Goal: Task Accomplishment & Management: Book appointment/travel/reservation

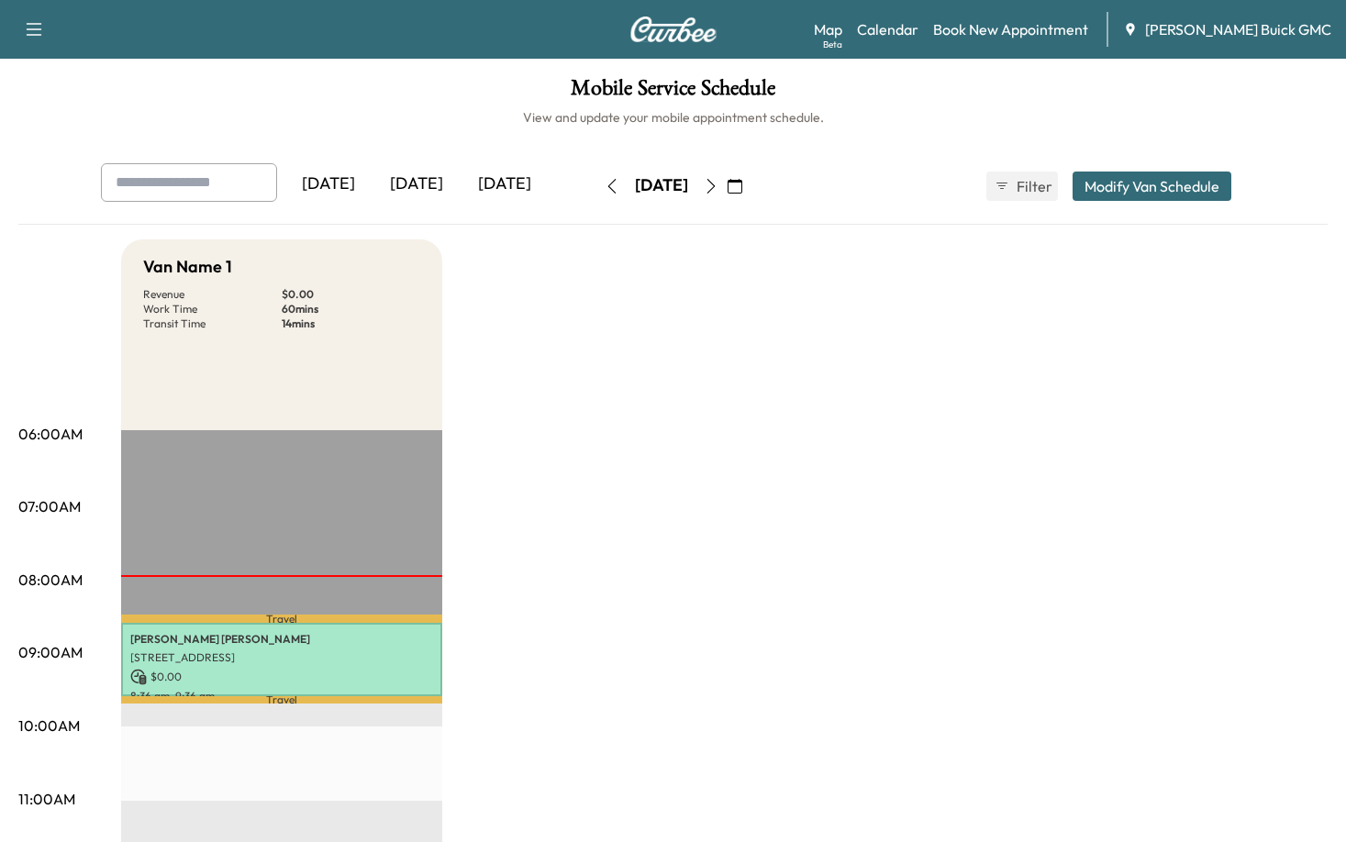
click at [437, 173] on div "[DATE]" at bounding box center [416, 184] width 88 height 42
click at [596, 207] on div "[DATE] September 2025 S M T W T F S 31 1 2 3 4 5 6 7 8 9 10 11 12 13 14 15 16 1…" at bounding box center [673, 186] width 154 height 59
click at [431, 185] on div "[DATE]" at bounding box center [416, 184] width 88 height 42
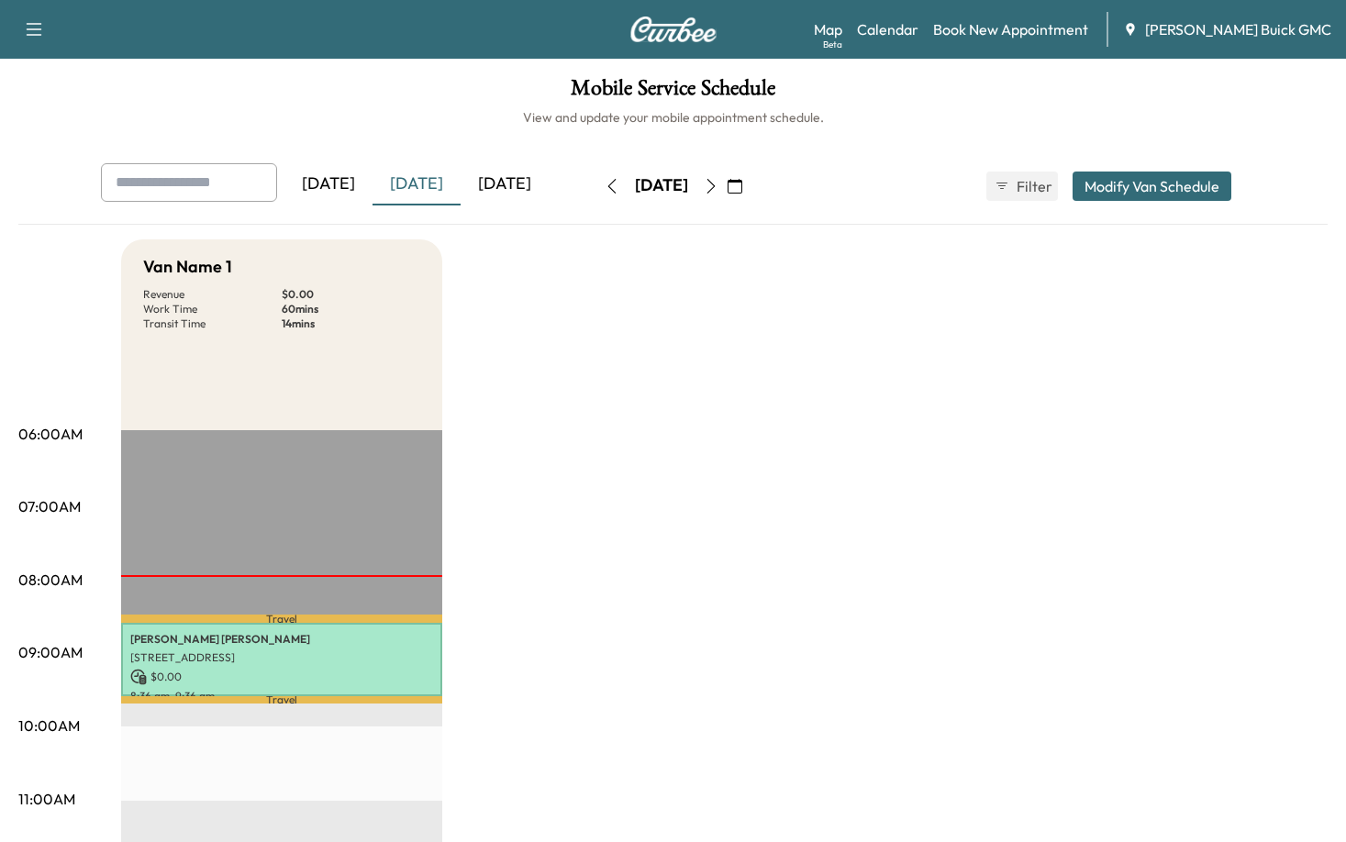
click at [445, 182] on div "[DATE]" at bounding box center [416, 184] width 88 height 42
click at [1011, 29] on link "Book New Appointment" at bounding box center [1010, 29] width 155 height 22
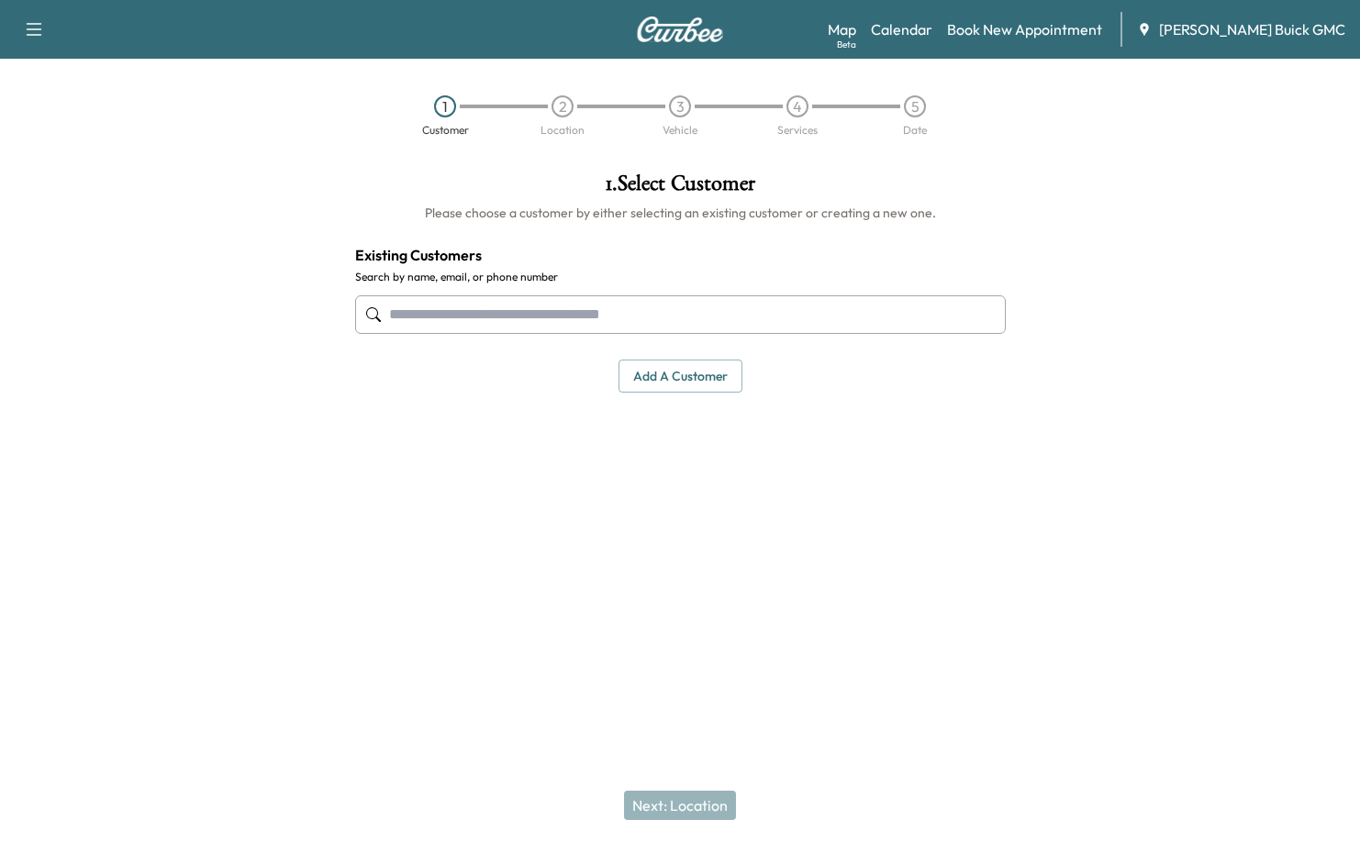
click at [616, 326] on input "text" at bounding box center [680, 314] width 650 height 39
click at [705, 323] on input "text" at bounding box center [680, 314] width 650 height 39
click at [680, 376] on button "Add a customer" at bounding box center [680, 377] width 124 height 34
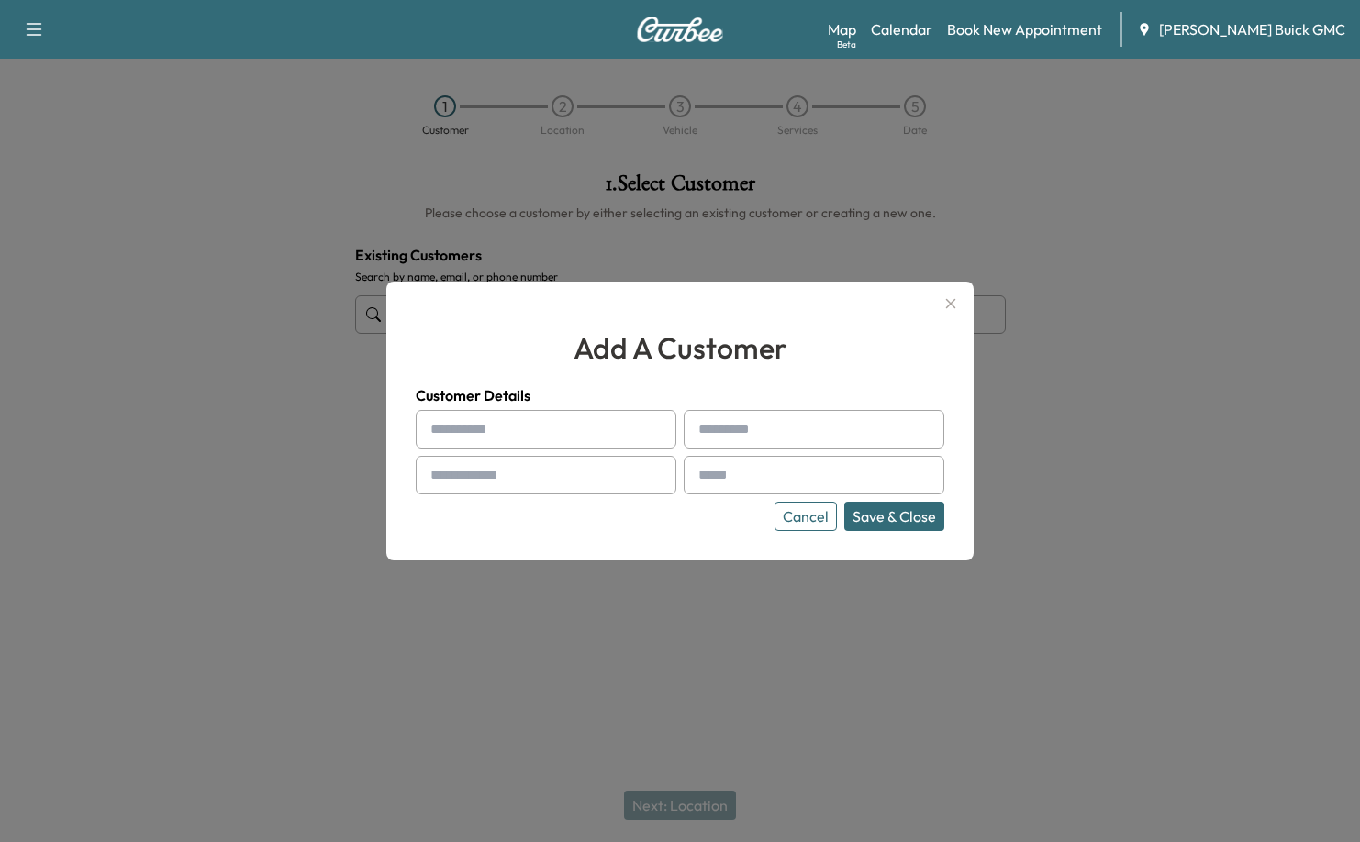
click at [544, 418] on input "text" at bounding box center [546, 429] width 261 height 39
type input "*"
type input "*******"
click at [534, 461] on input "text" at bounding box center [546, 475] width 261 height 39
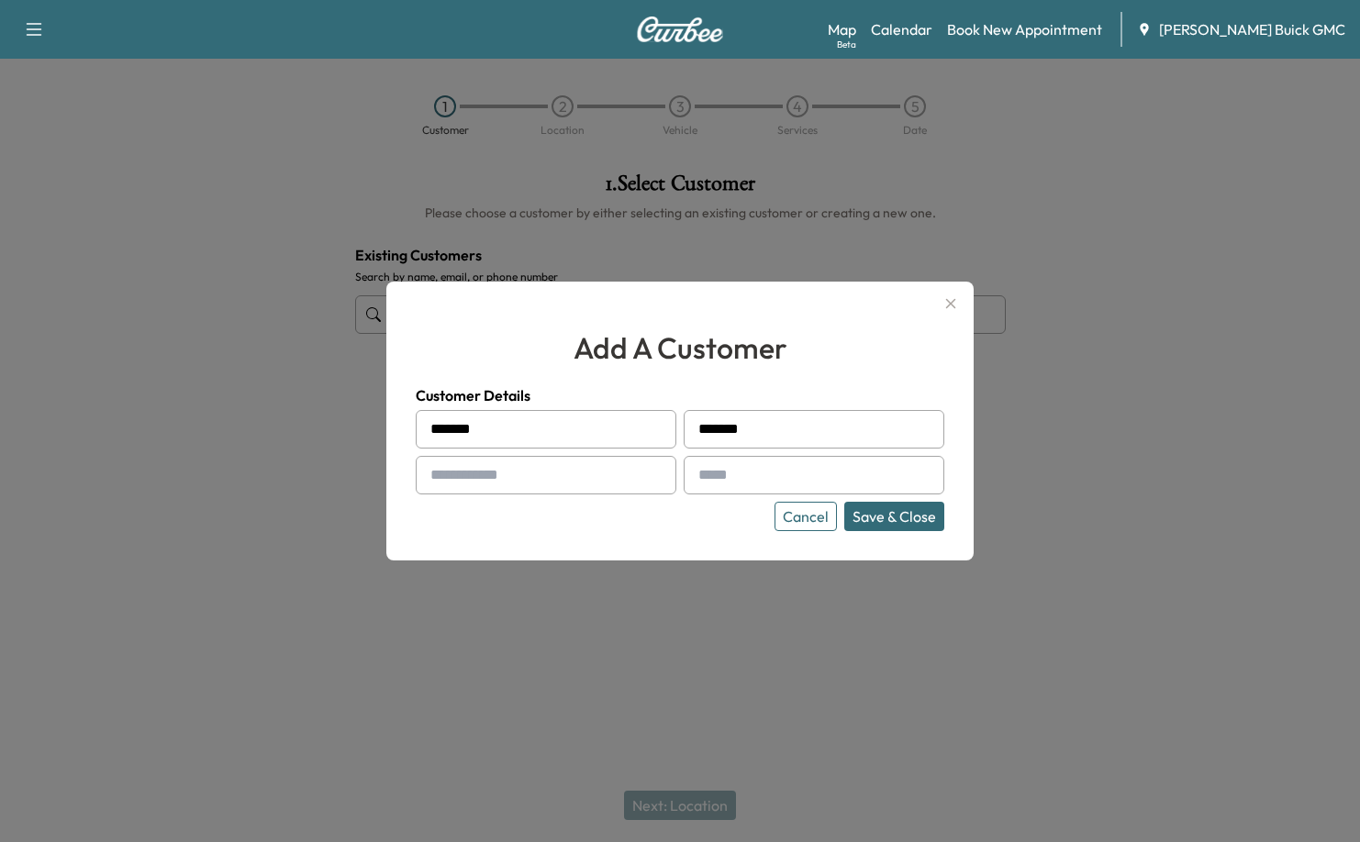
click at [539, 471] on input "text" at bounding box center [546, 475] width 261 height 39
click at [539, 470] on input "text" at bounding box center [546, 475] width 261 height 39
click at [539, 469] on input "text" at bounding box center [546, 475] width 261 height 39
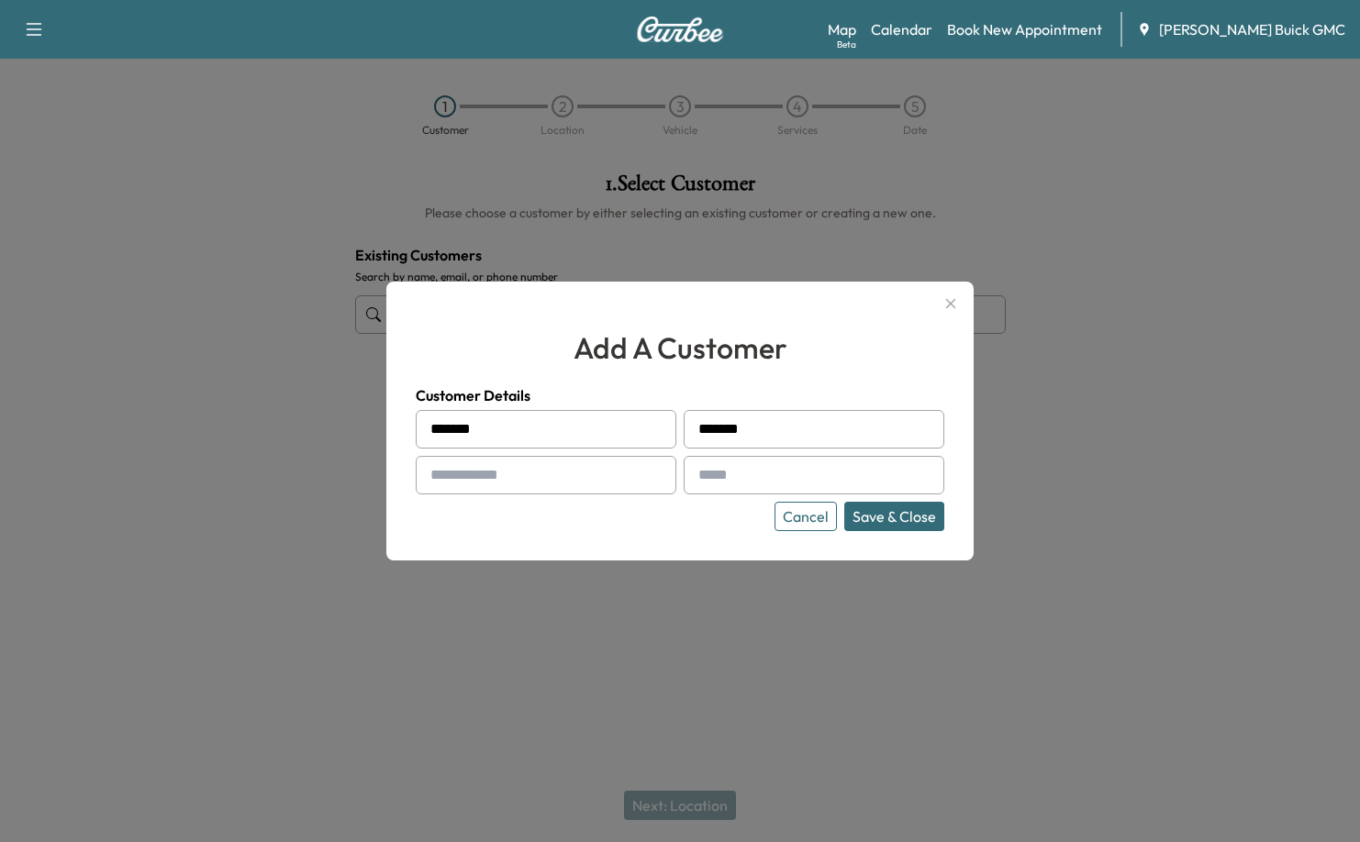
click at [539, 468] on input "text" at bounding box center [546, 475] width 261 height 39
type input "**********"
click at [724, 473] on input "text" at bounding box center [813, 475] width 261 height 39
click at [801, 485] on input "text" at bounding box center [813, 475] width 261 height 39
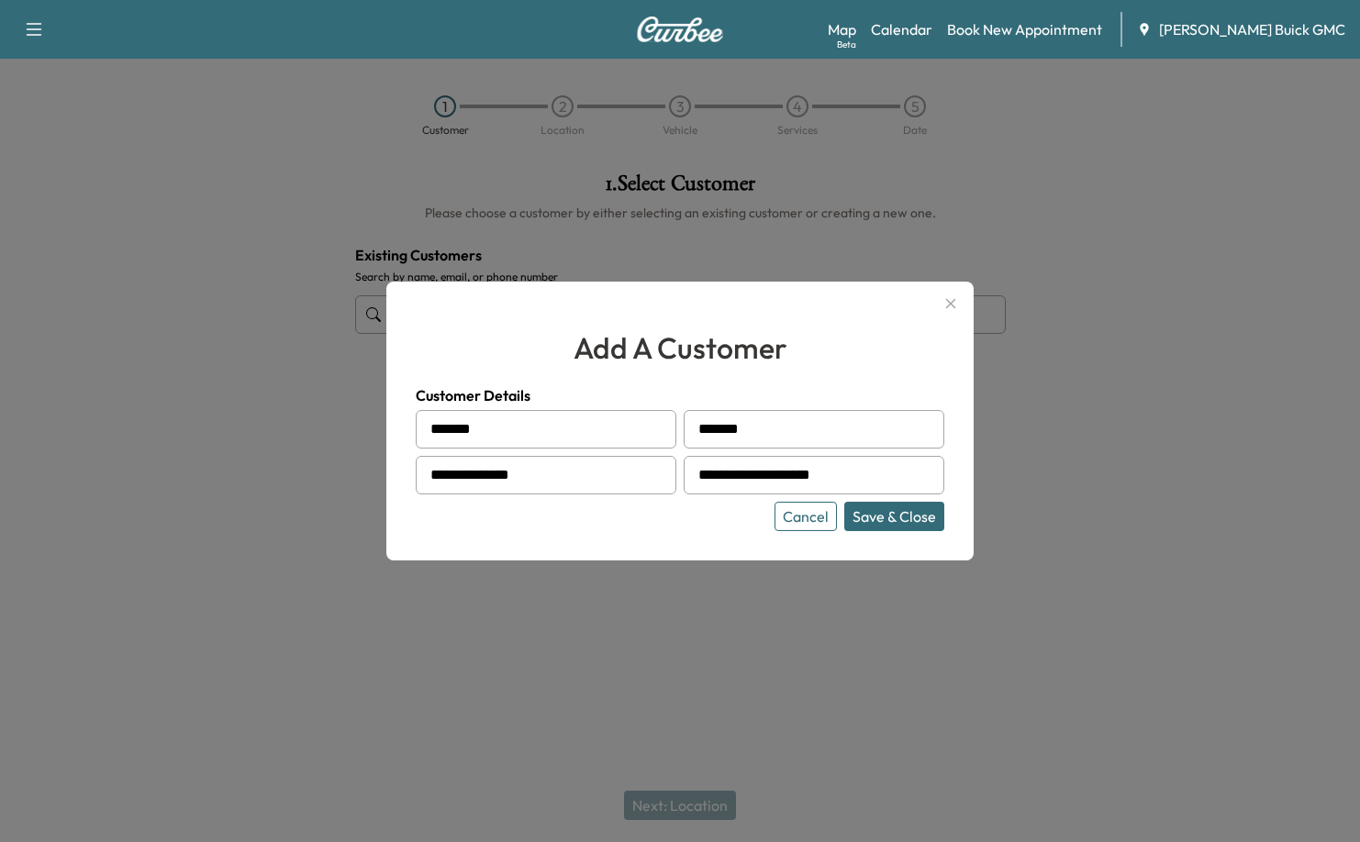
click at [751, 477] on input "**********" at bounding box center [813, 475] width 261 height 39
type input "**********"
click at [912, 518] on button "Save & Close" at bounding box center [894, 516] width 100 height 29
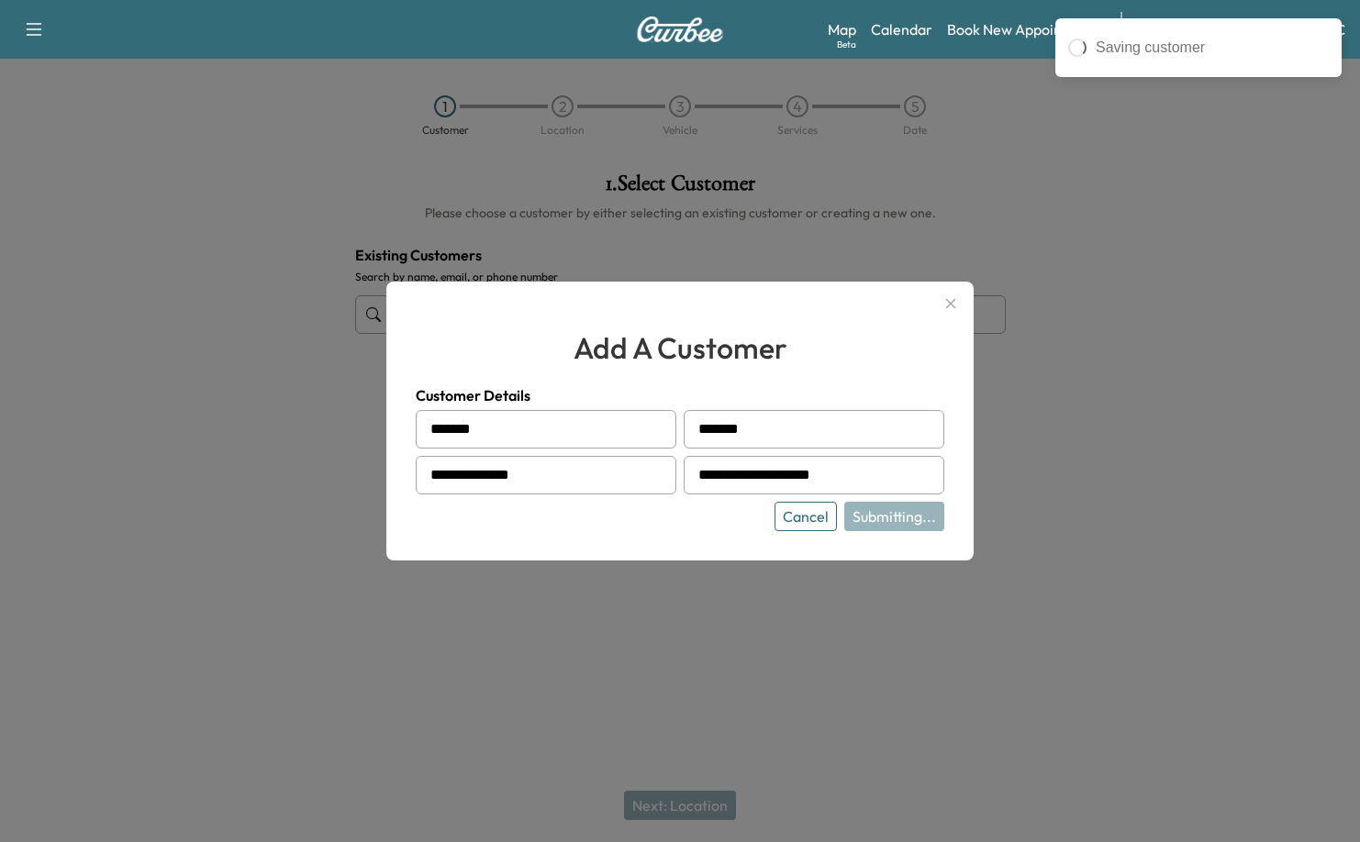
type input "**********"
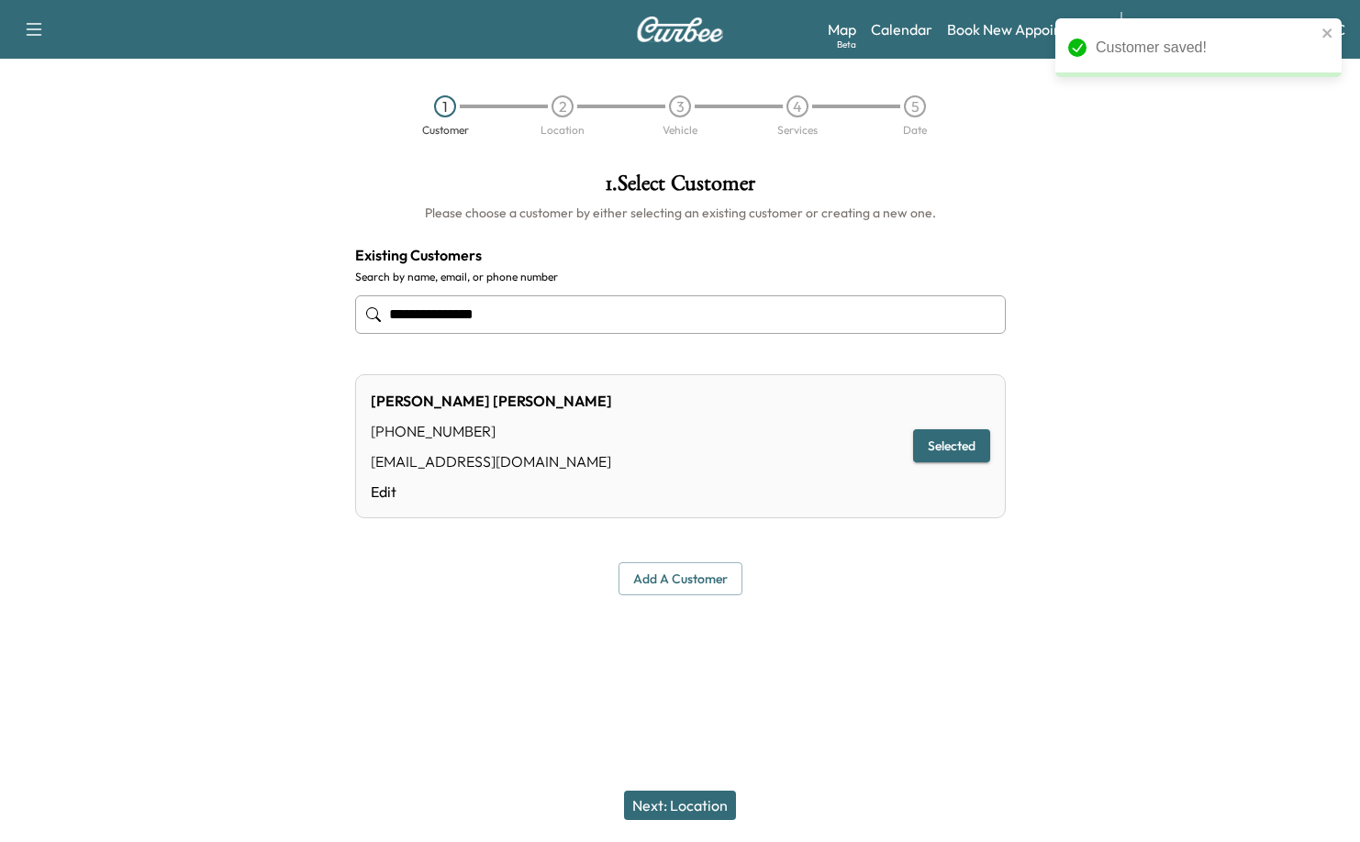
click at [706, 796] on button "Next: Location" at bounding box center [680, 805] width 112 height 29
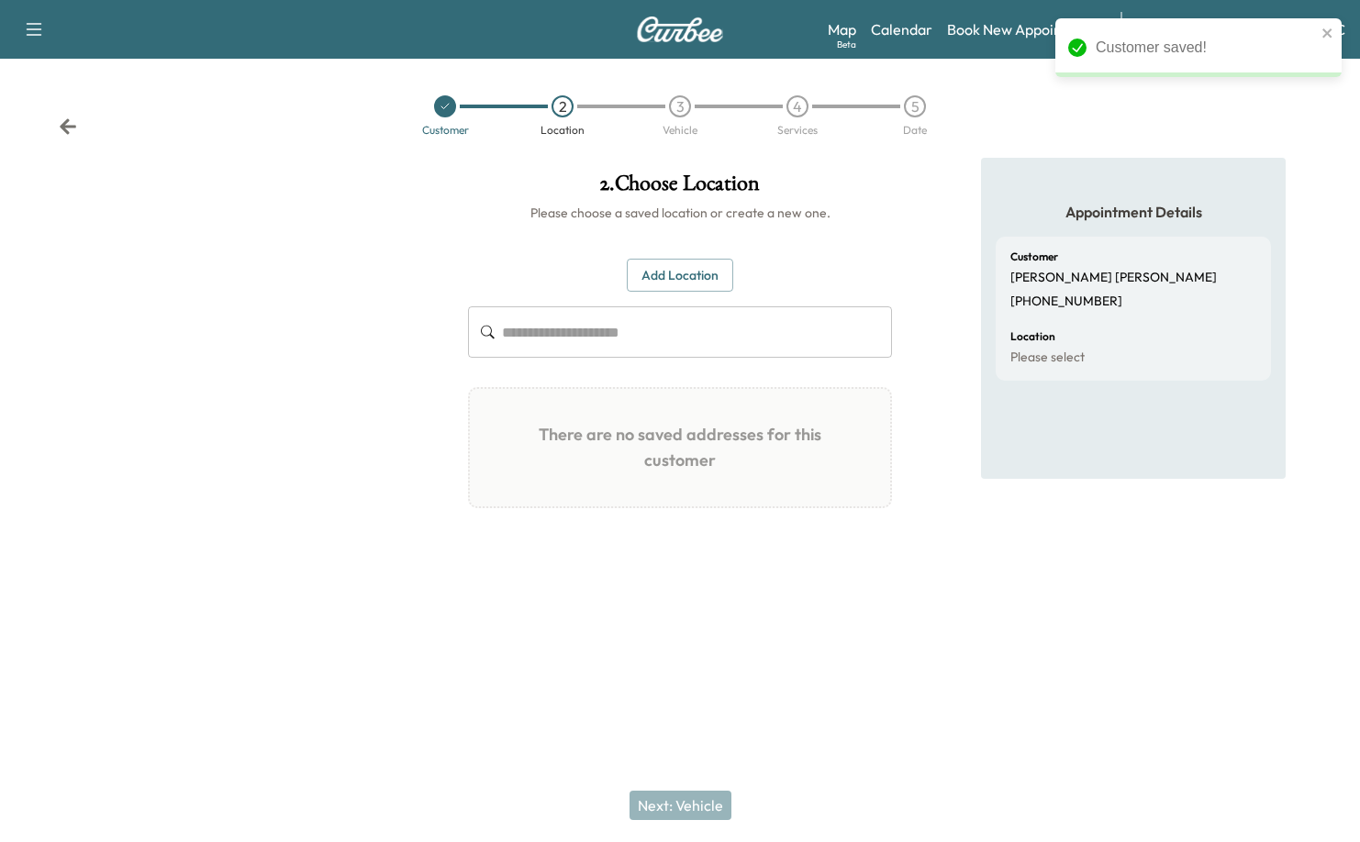
click at [691, 264] on button "Add Location" at bounding box center [680, 276] width 106 height 34
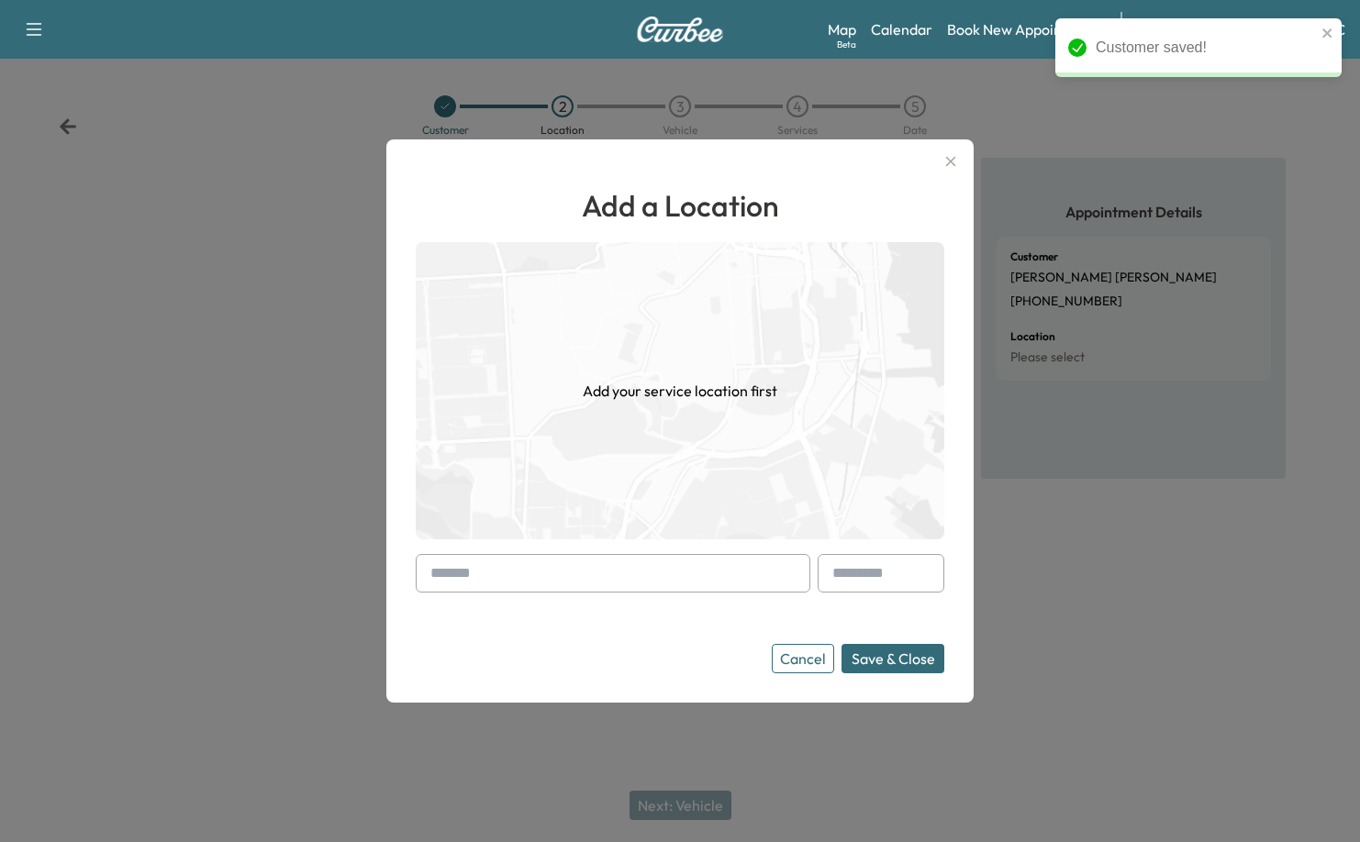
click at [604, 578] on input "text" at bounding box center [613, 573] width 394 height 39
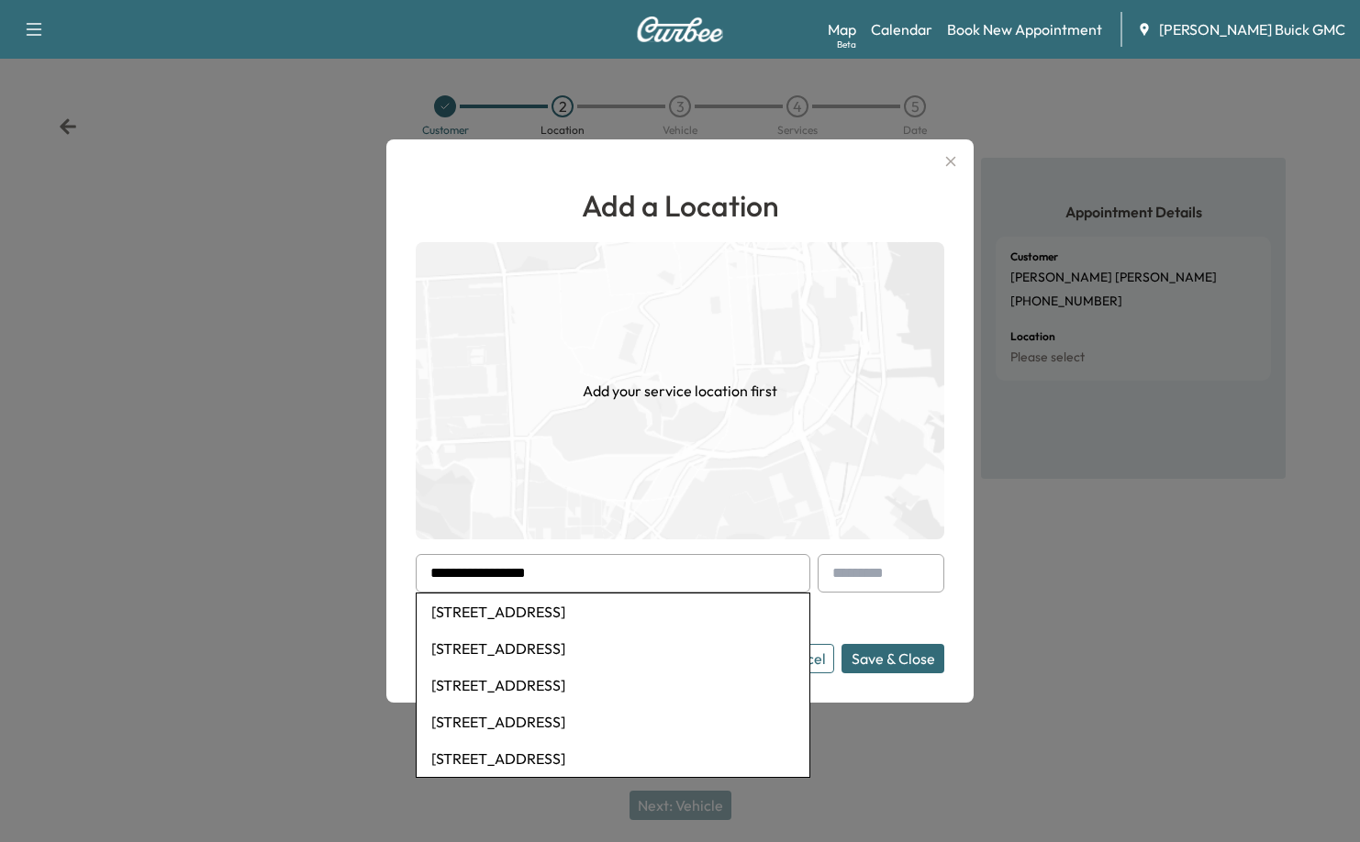
click at [630, 618] on li "[STREET_ADDRESS]" at bounding box center [613, 612] width 393 height 37
type input "**********"
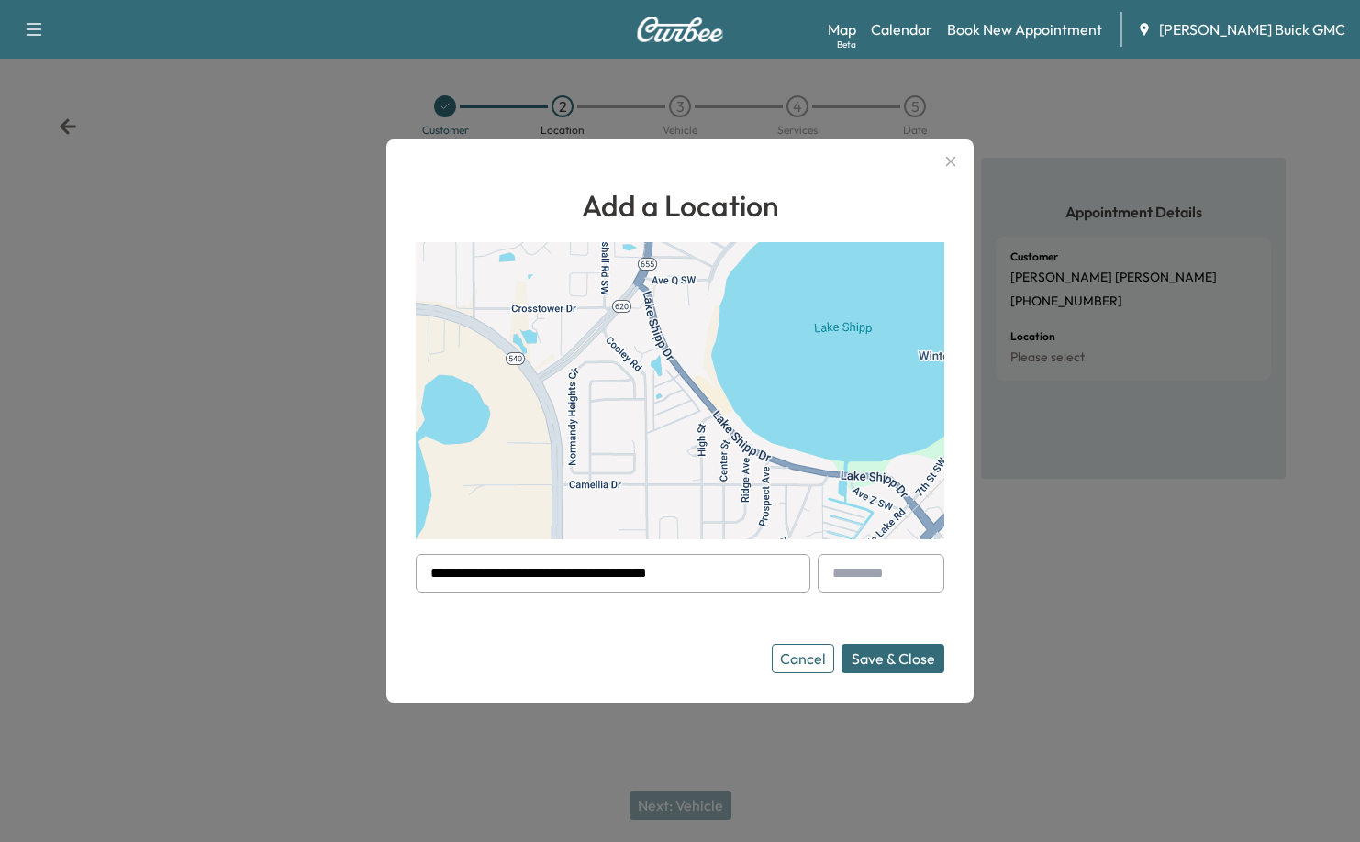
click at [881, 660] on button "Save & Close" at bounding box center [892, 658] width 103 height 29
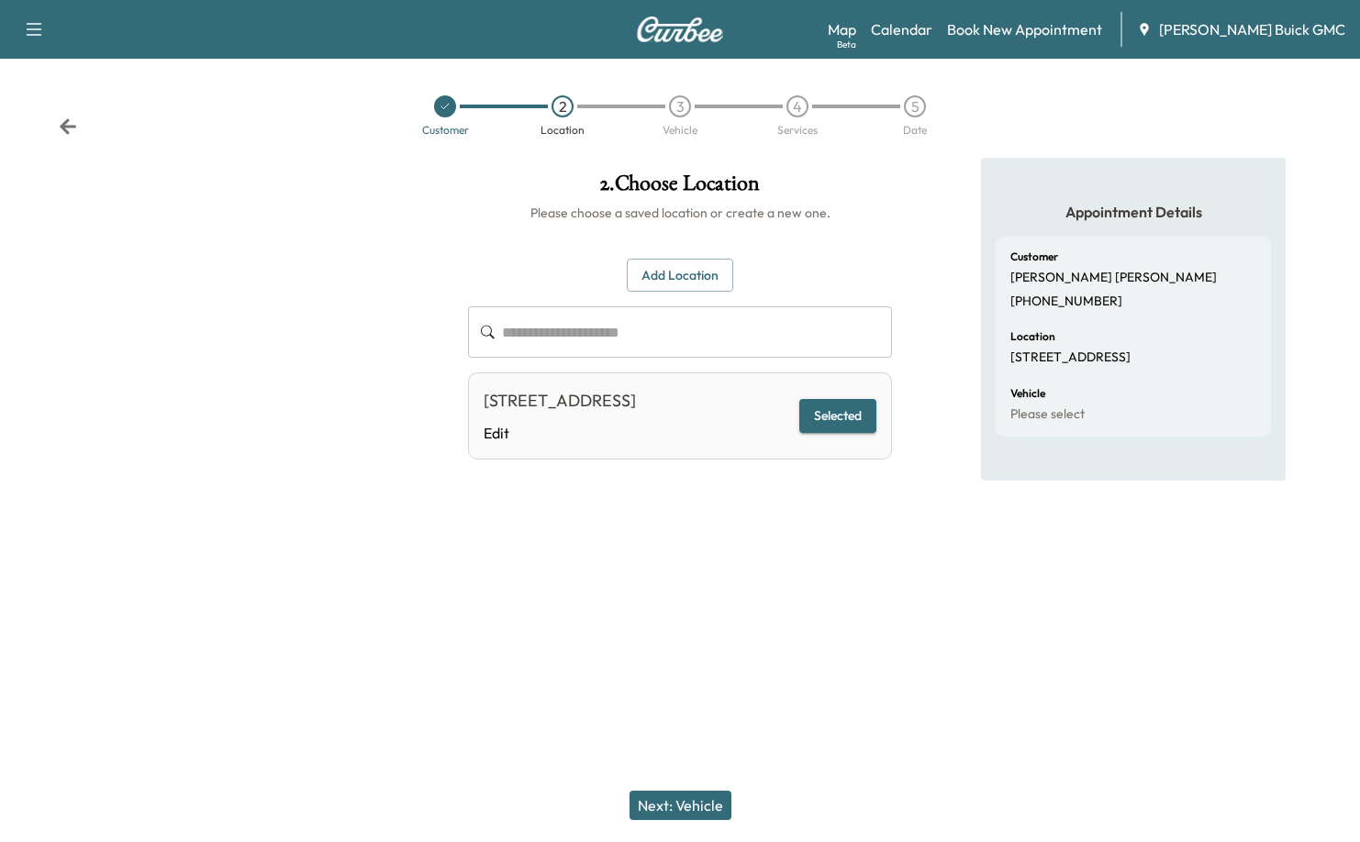
click at [694, 796] on button "Next: Vehicle" at bounding box center [680, 805] width 102 height 29
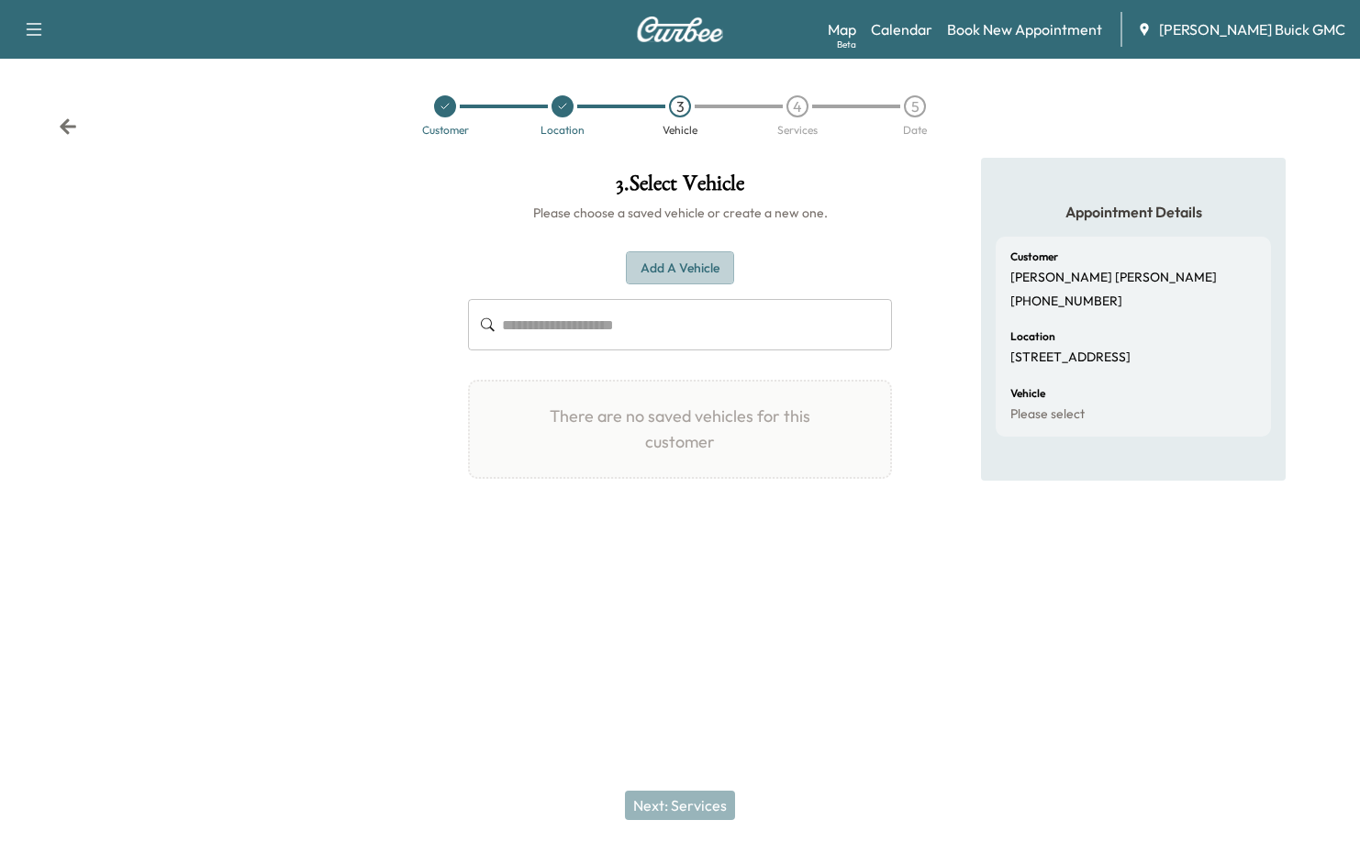
click at [709, 254] on button "Add a Vehicle" at bounding box center [680, 268] width 108 height 34
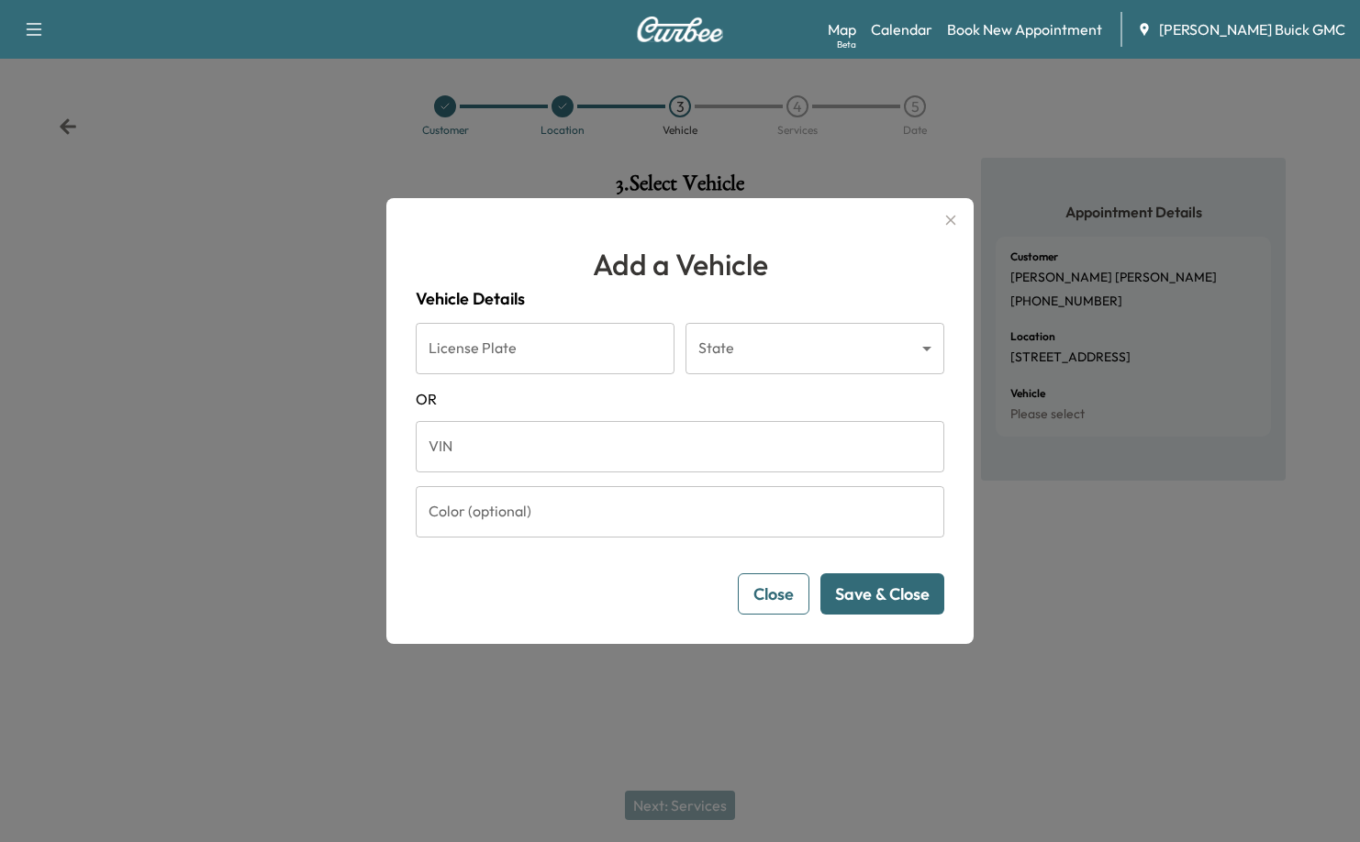
click at [501, 455] on input "VIN" at bounding box center [680, 446] width 528 height 51
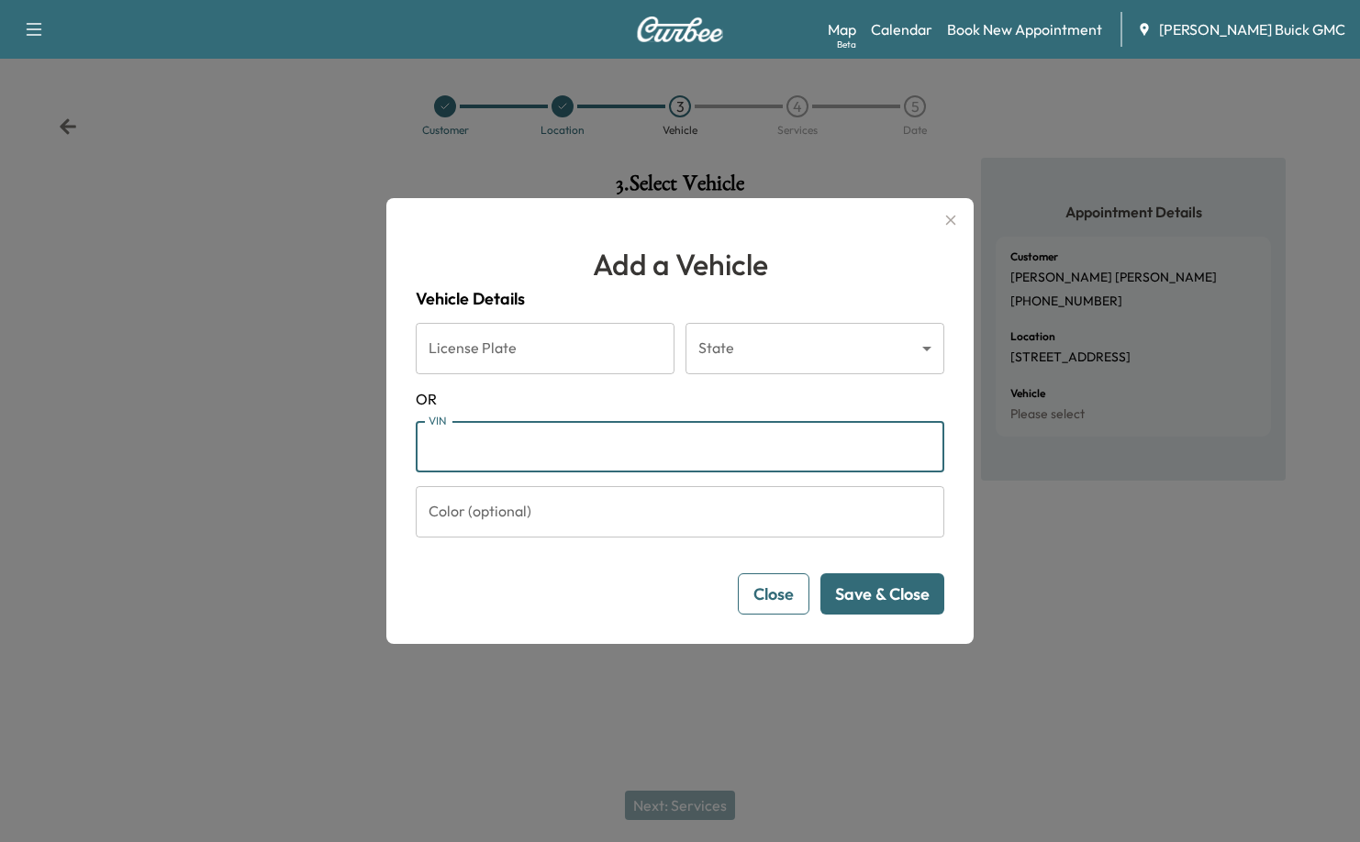
paste input "**********"
type input "**********"
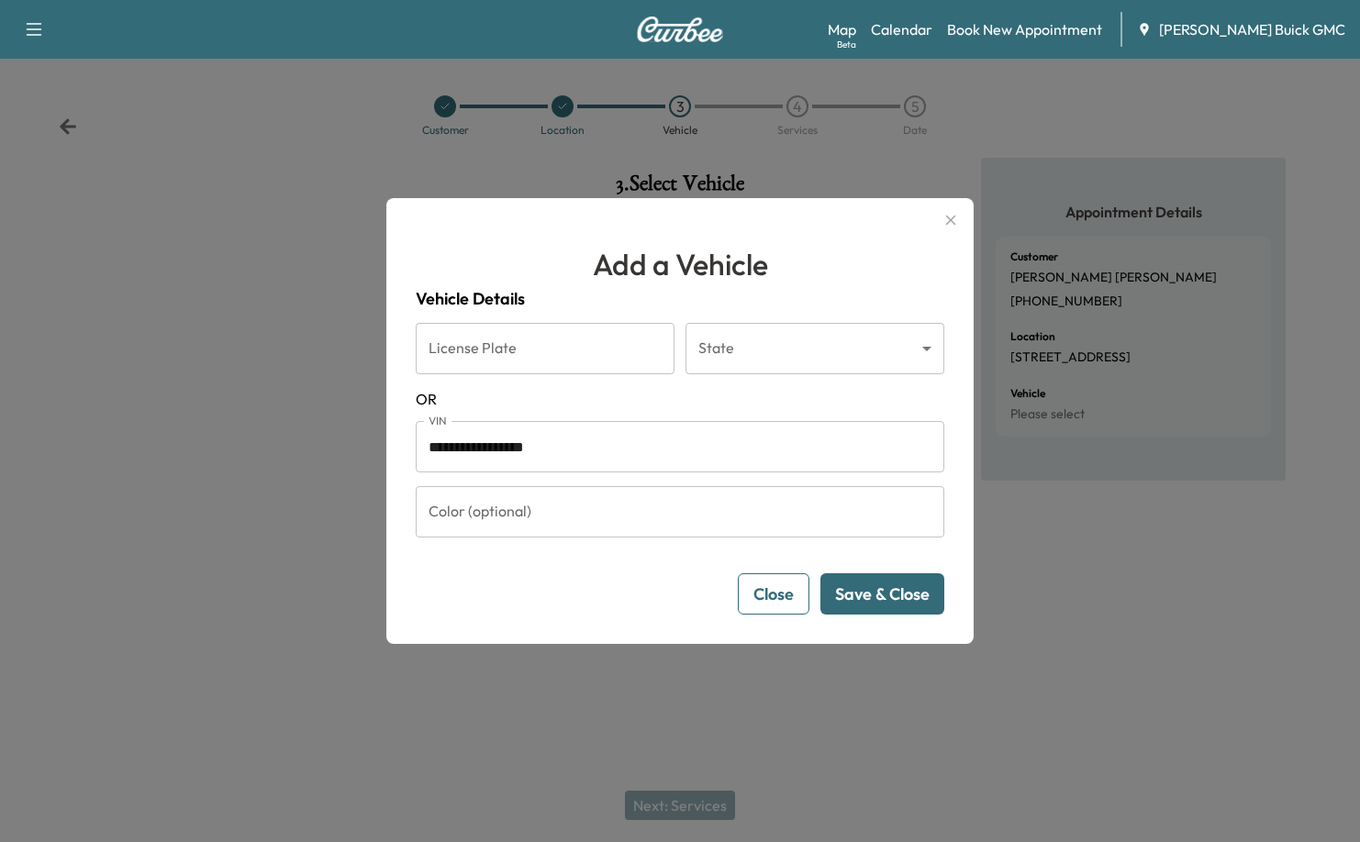
click at [906, 598] on button "Save & Close" at bounding box center [882, 593] width 124 height 41
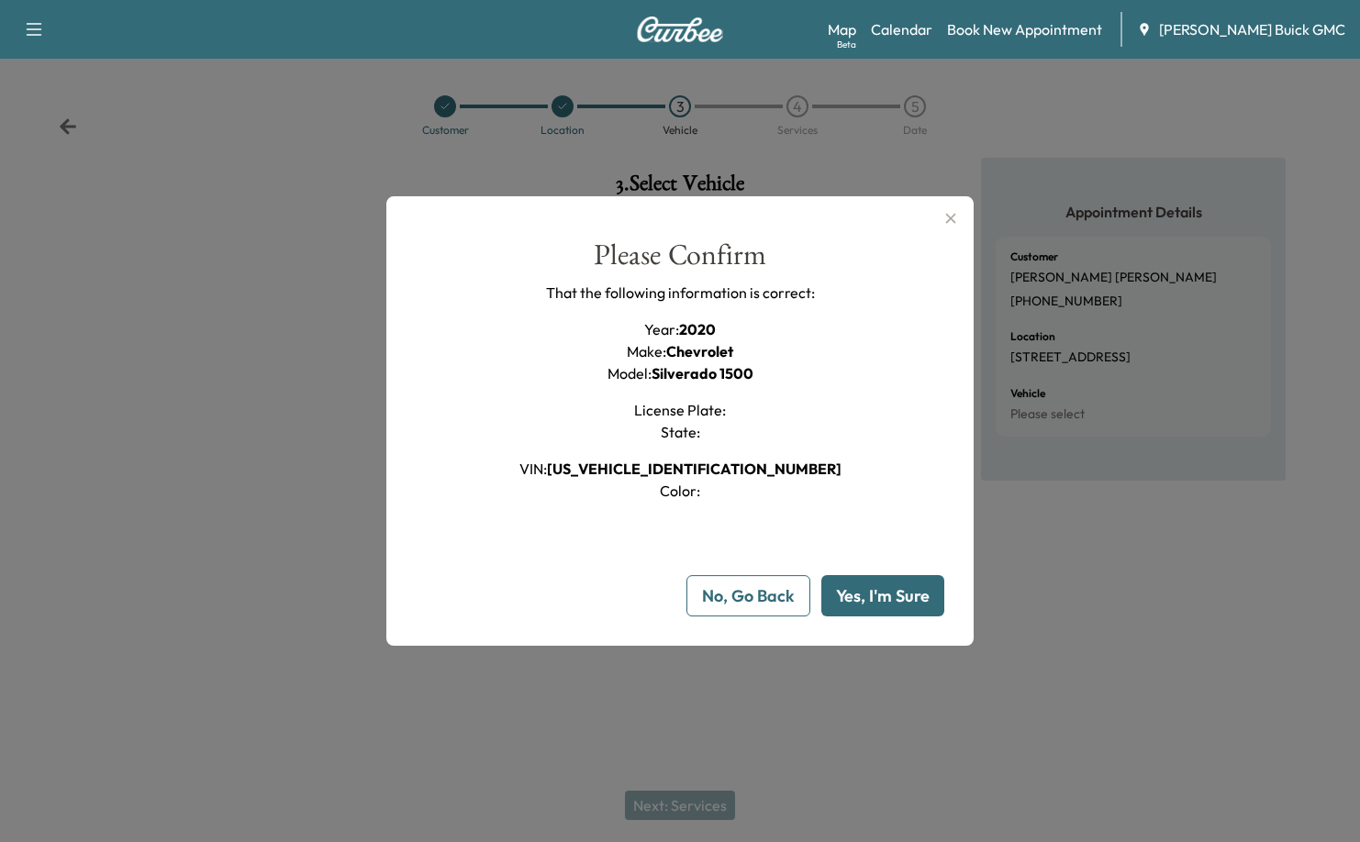
click at [917, 583] on button "Yes, I'm Sure" at bounding box center [882, 595] width 123 height 41
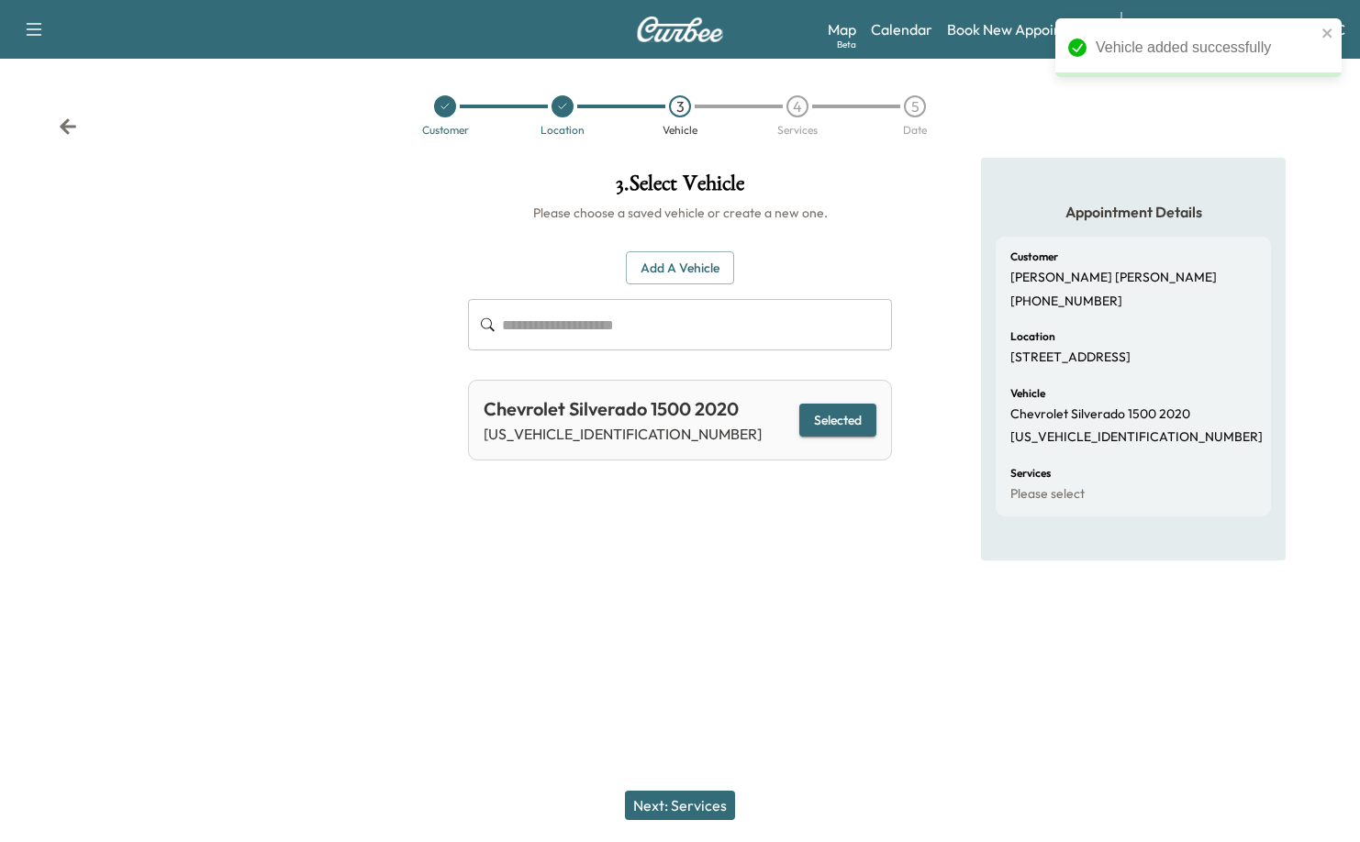
click at [680, 806] on button "Next: Services" at bounding box center [680, 805] width 110 height 29
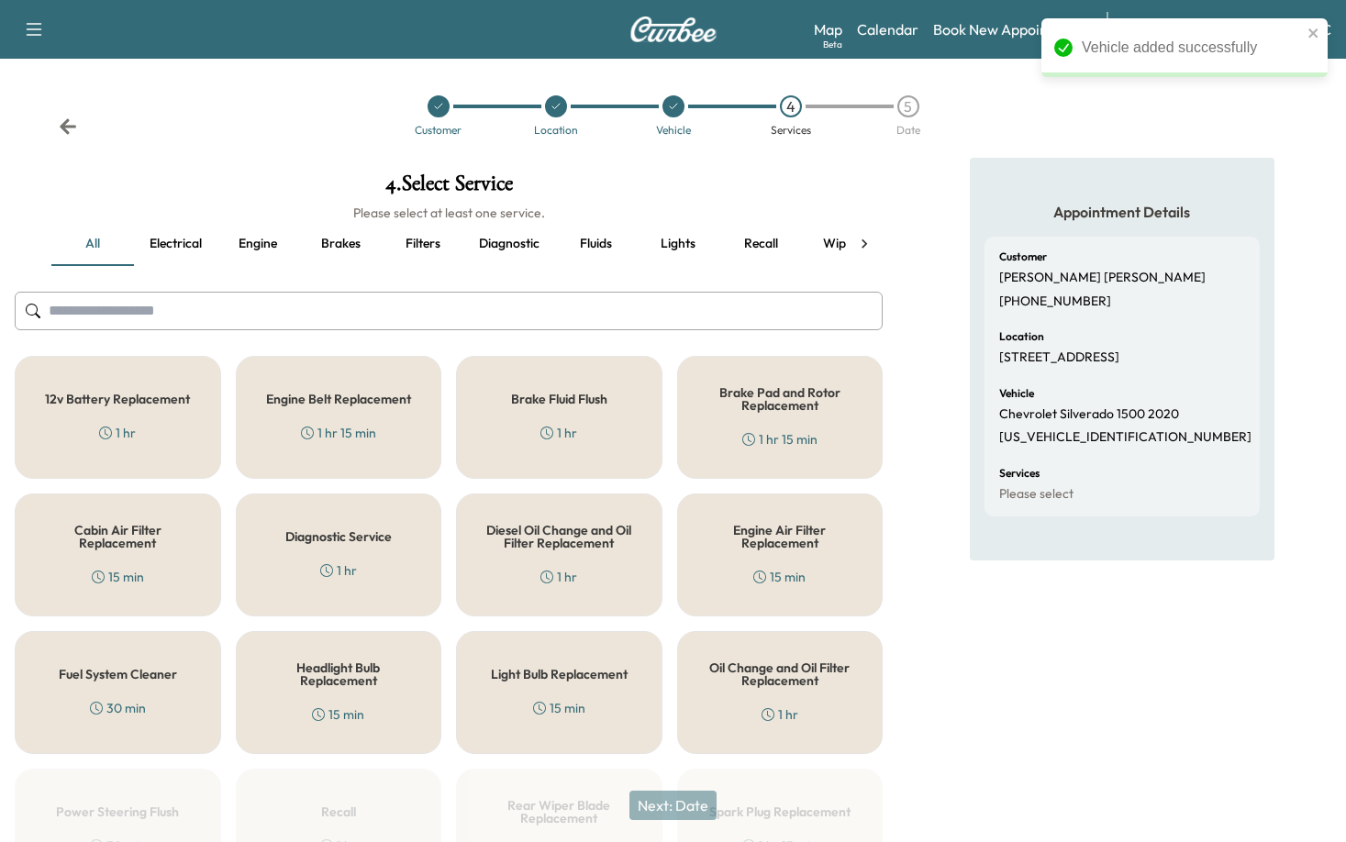
click at [617, 249] on button "Fluids" at bounding box center [595, 244] width 83 height 44
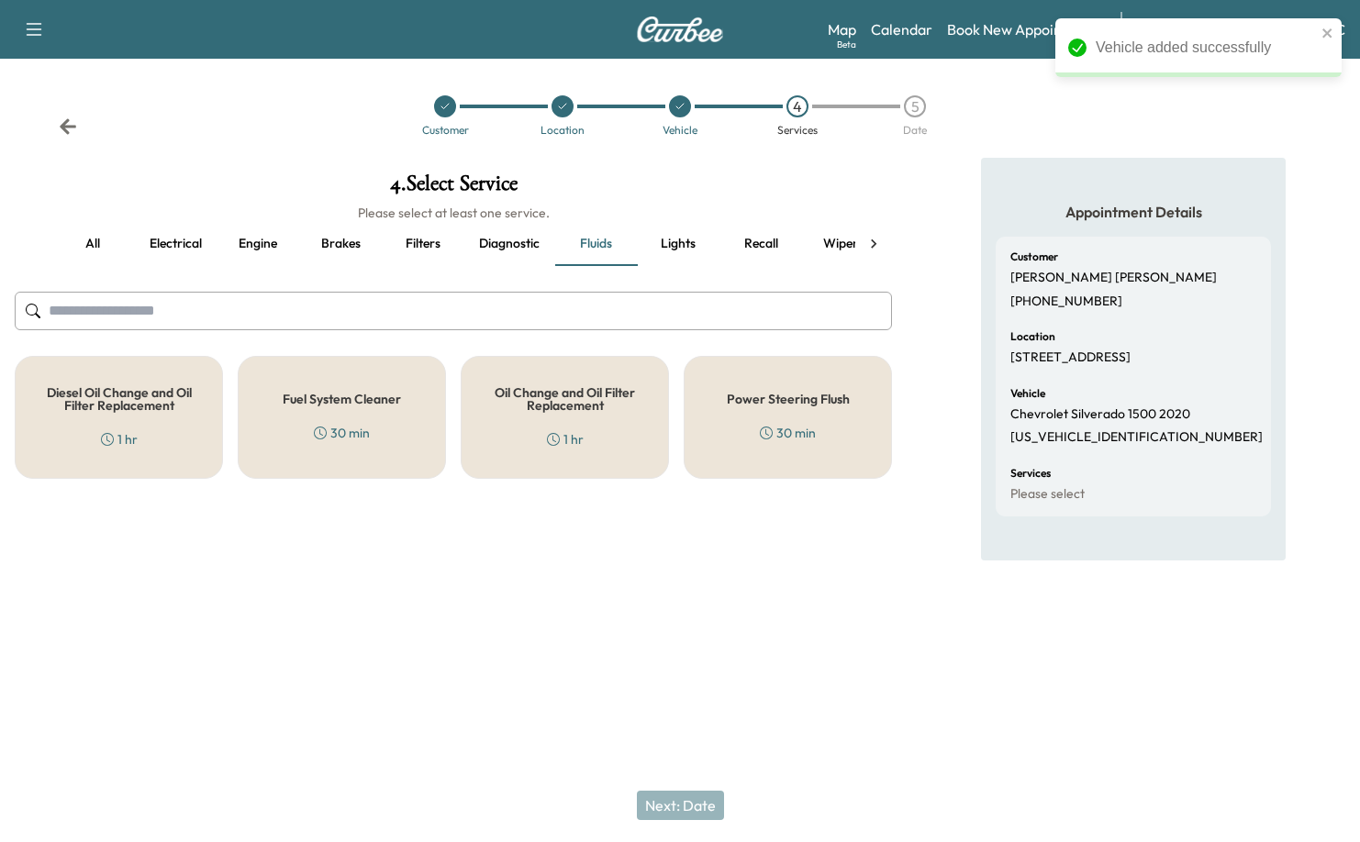
click at [568, 422] on div "Oil Change and Oil Filter Replacement 1 hr" at bounding box center [565, 417] width 208 height 123
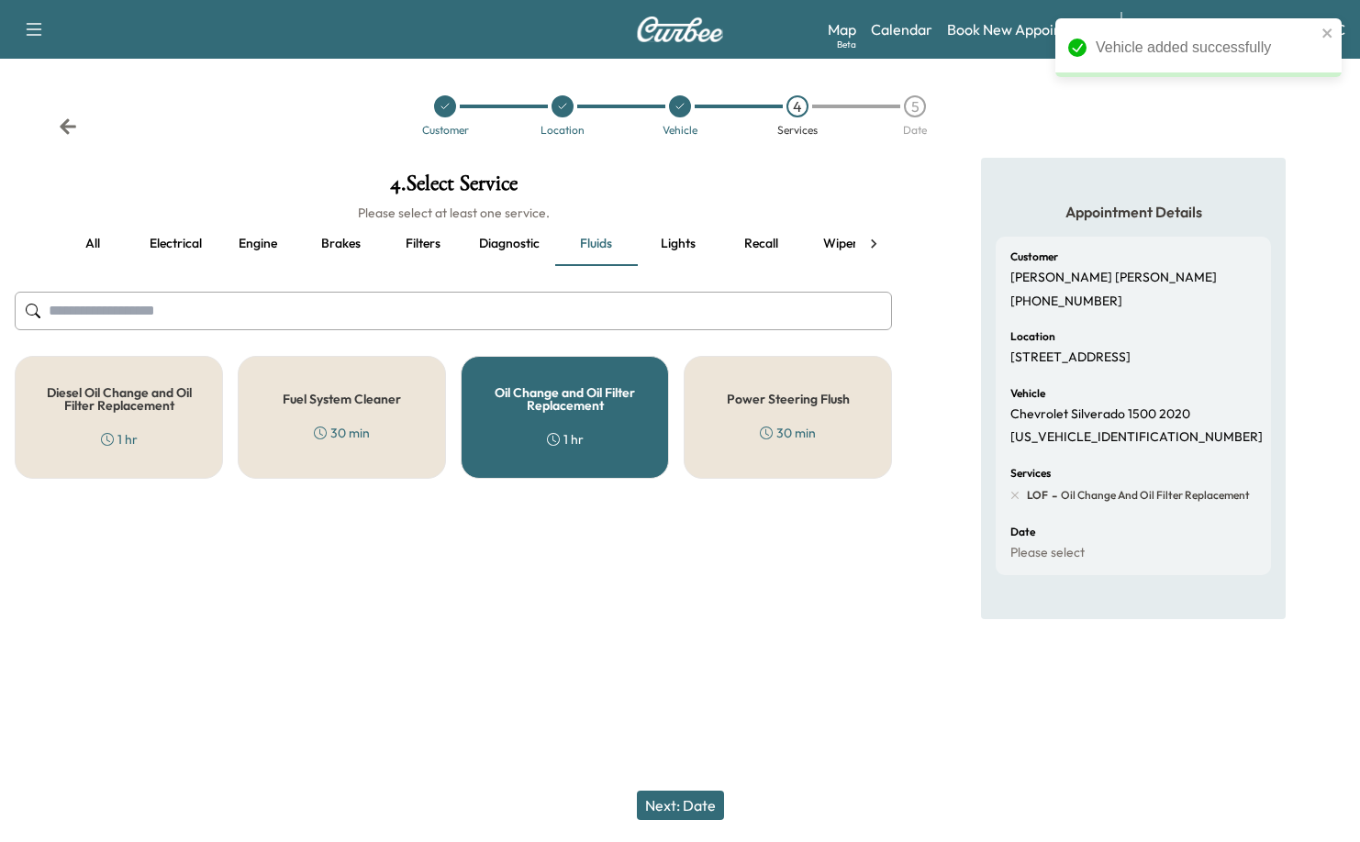
click at [683, 799] on button "Next: Date" at bounding box center [680, 805] width 87 height 29
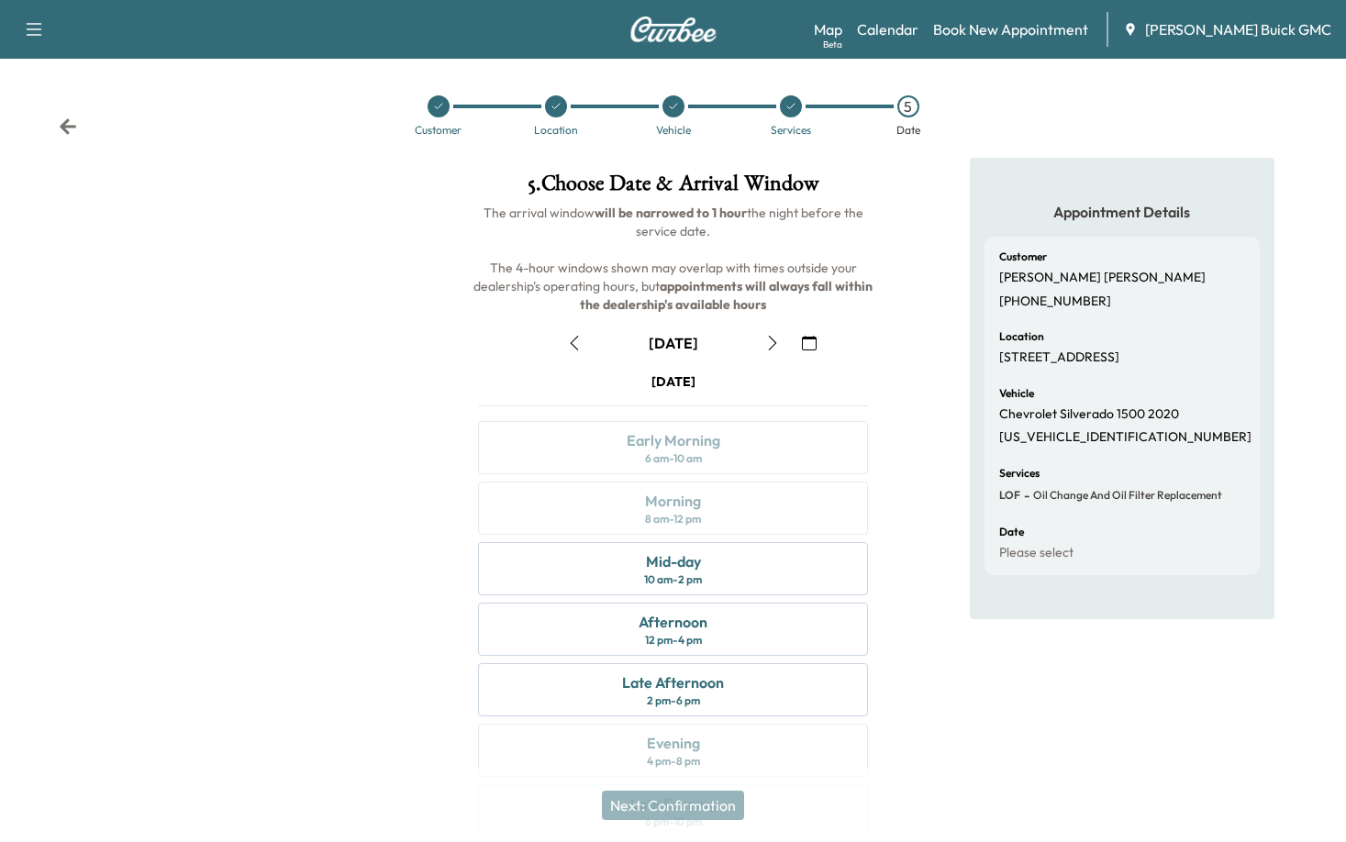
click at [583, 342] on button "button" at bounding box center [574, 342] width 31 height 29
click at [698, 569] on div "Mid-day" at bounding box center [673, 561] width 55 height 22
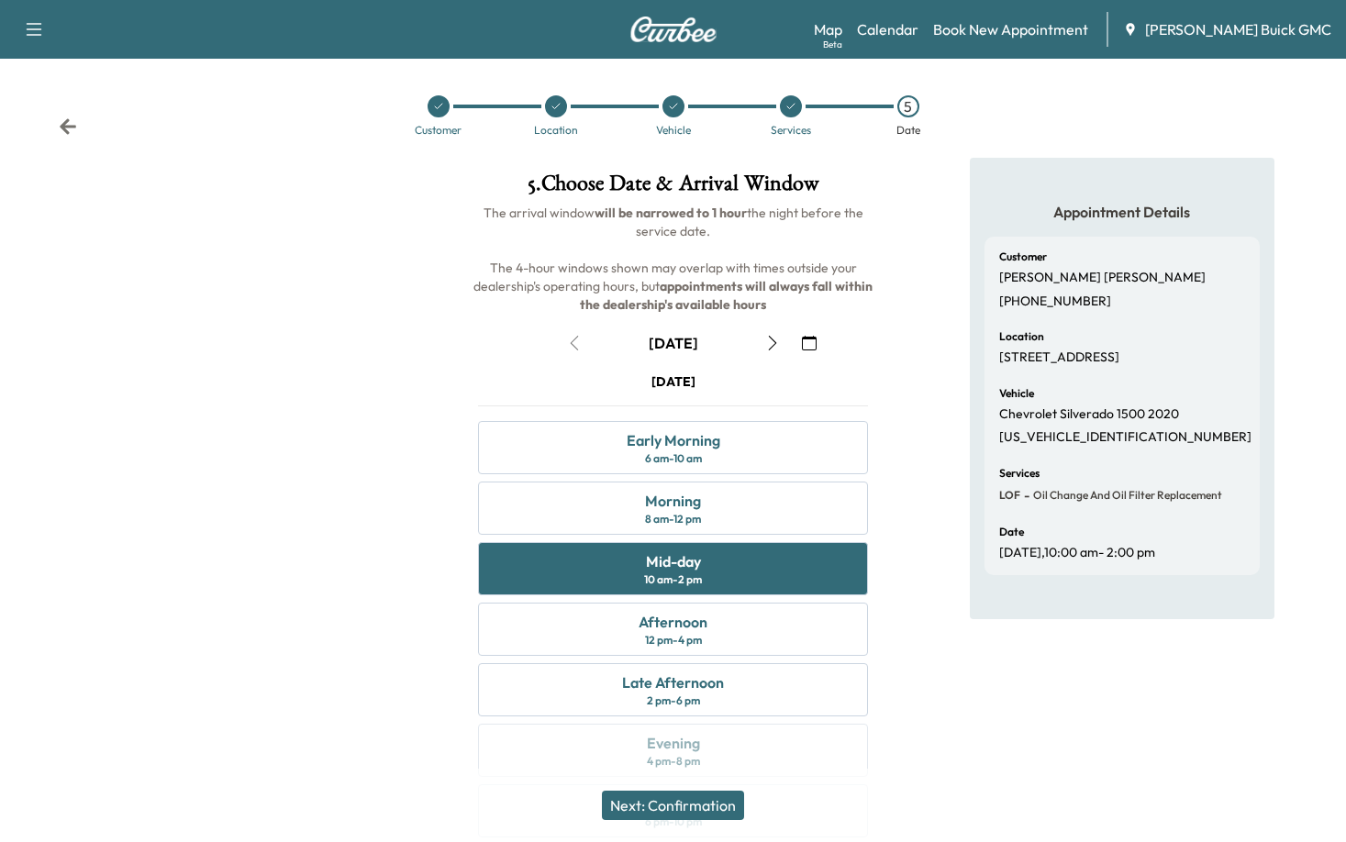
click at [939, 742] on div "Appointment Details Customer [PERSON_NAME] [PHONE_NUMBER] Location [STREET_ADDR…" at bounding box center [1121, 509] width 449 height 702
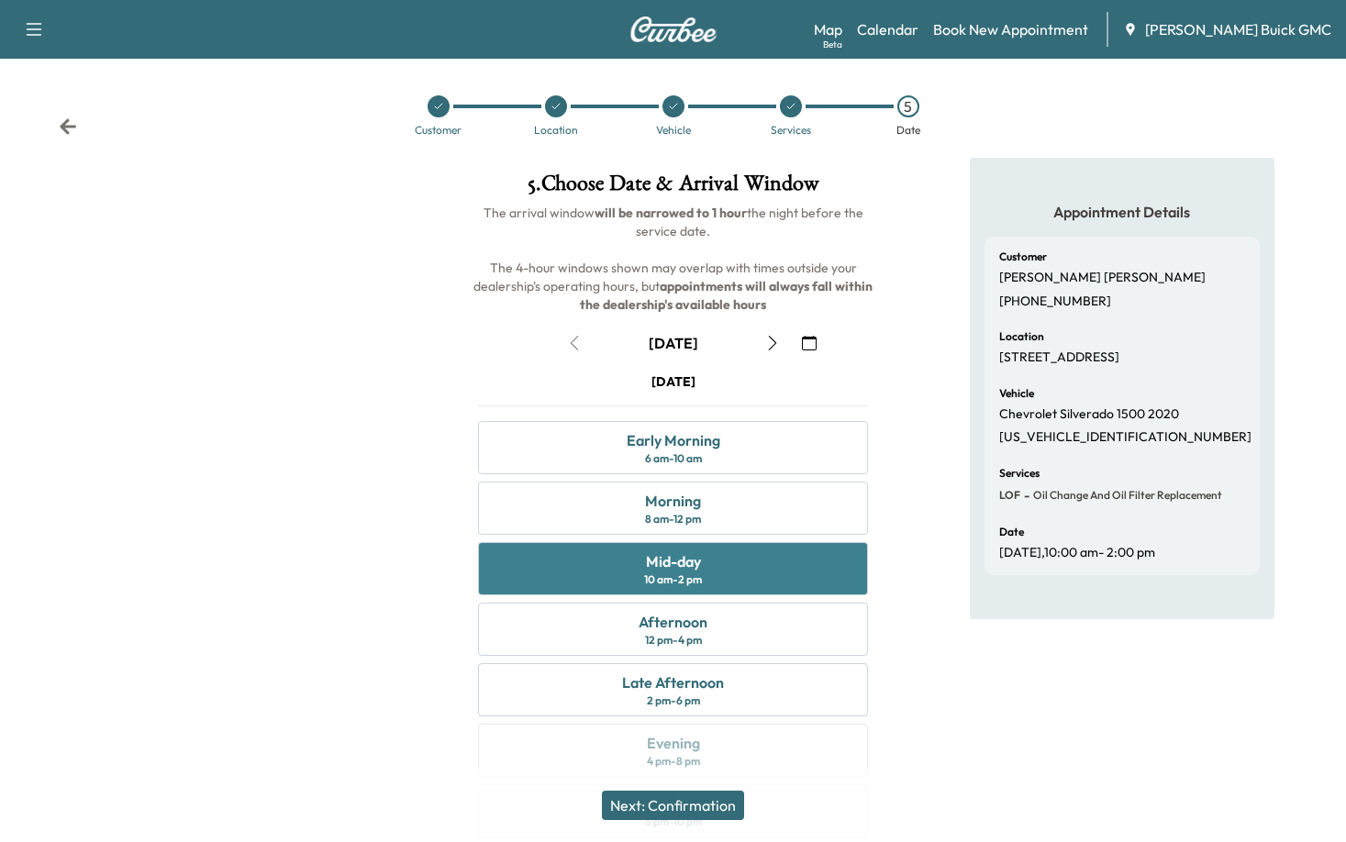
click at [653, 570] on div "Mid-day" at bounding box center [673, 561] width 55 height 22
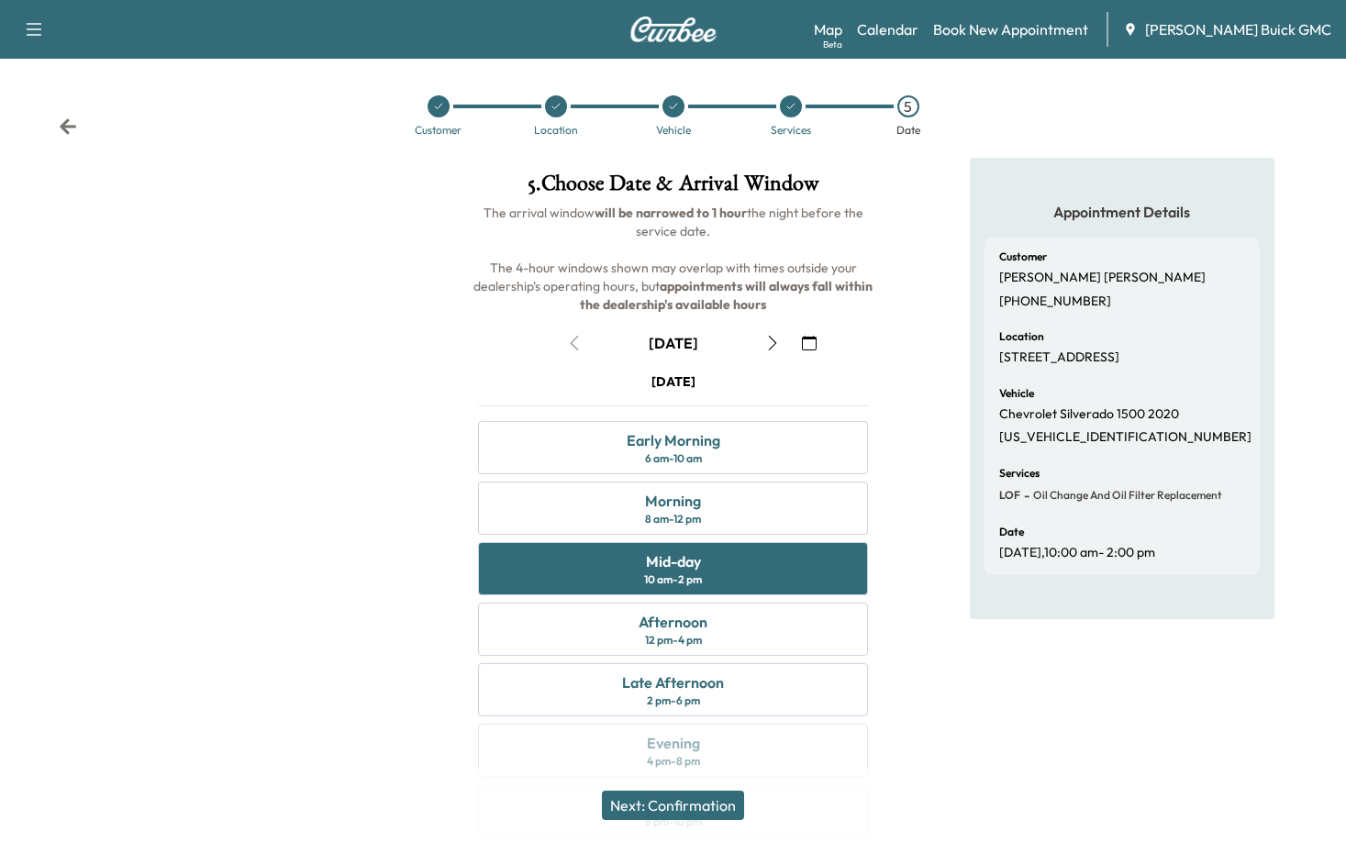
click at [697, 802] on button "Next: Confirmation" at bounding box center [673, 805] width 142 height 29
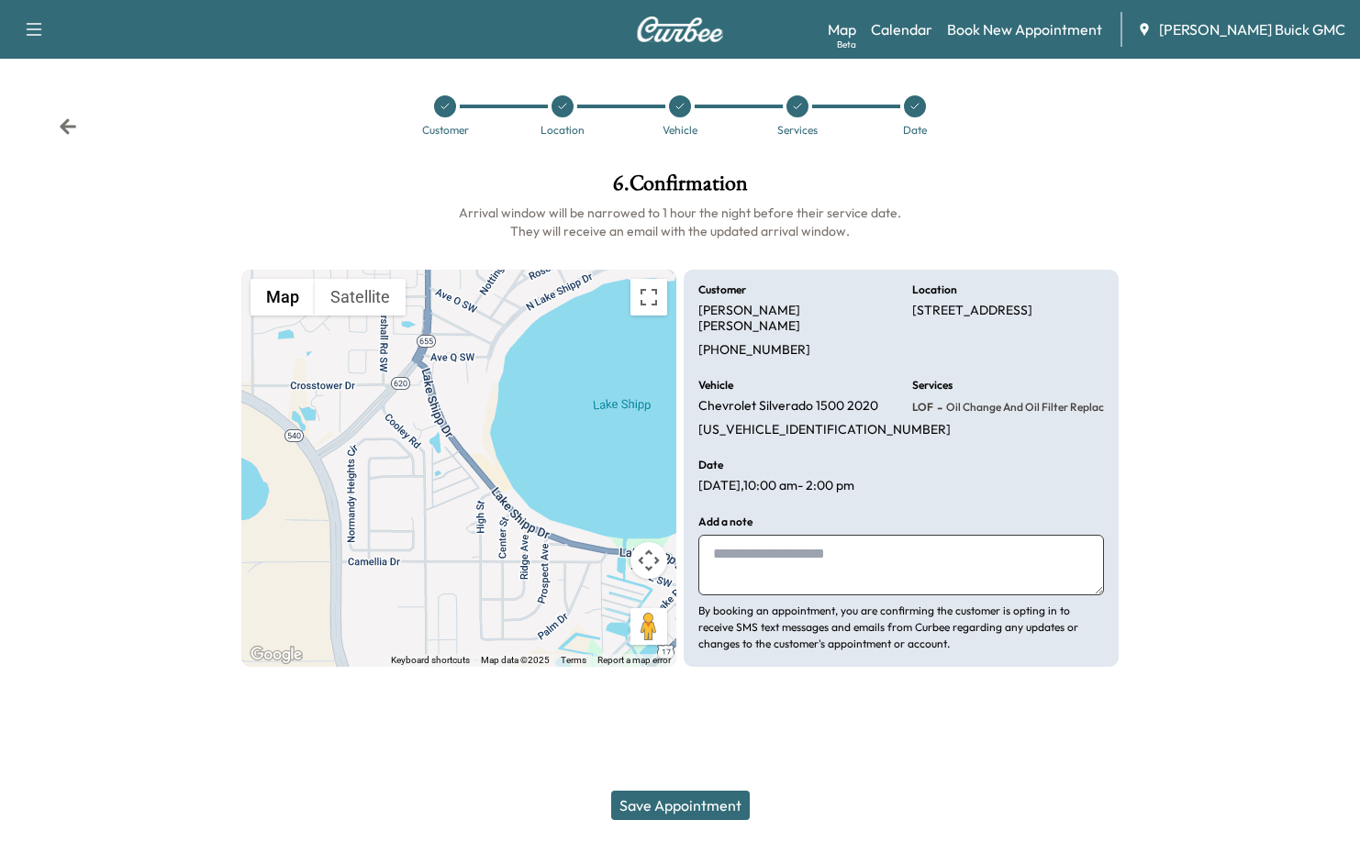
click at [814, 539] on textarea at bounding box center [901, 565] width 406 height 61
click at [815, 539] on textarea at bounding box center [901, 565] width 406 height 61
type textarea "*"
click at [687, 801] on button "Save Appointment" at bounding box center [680, 805] width 139 height 29
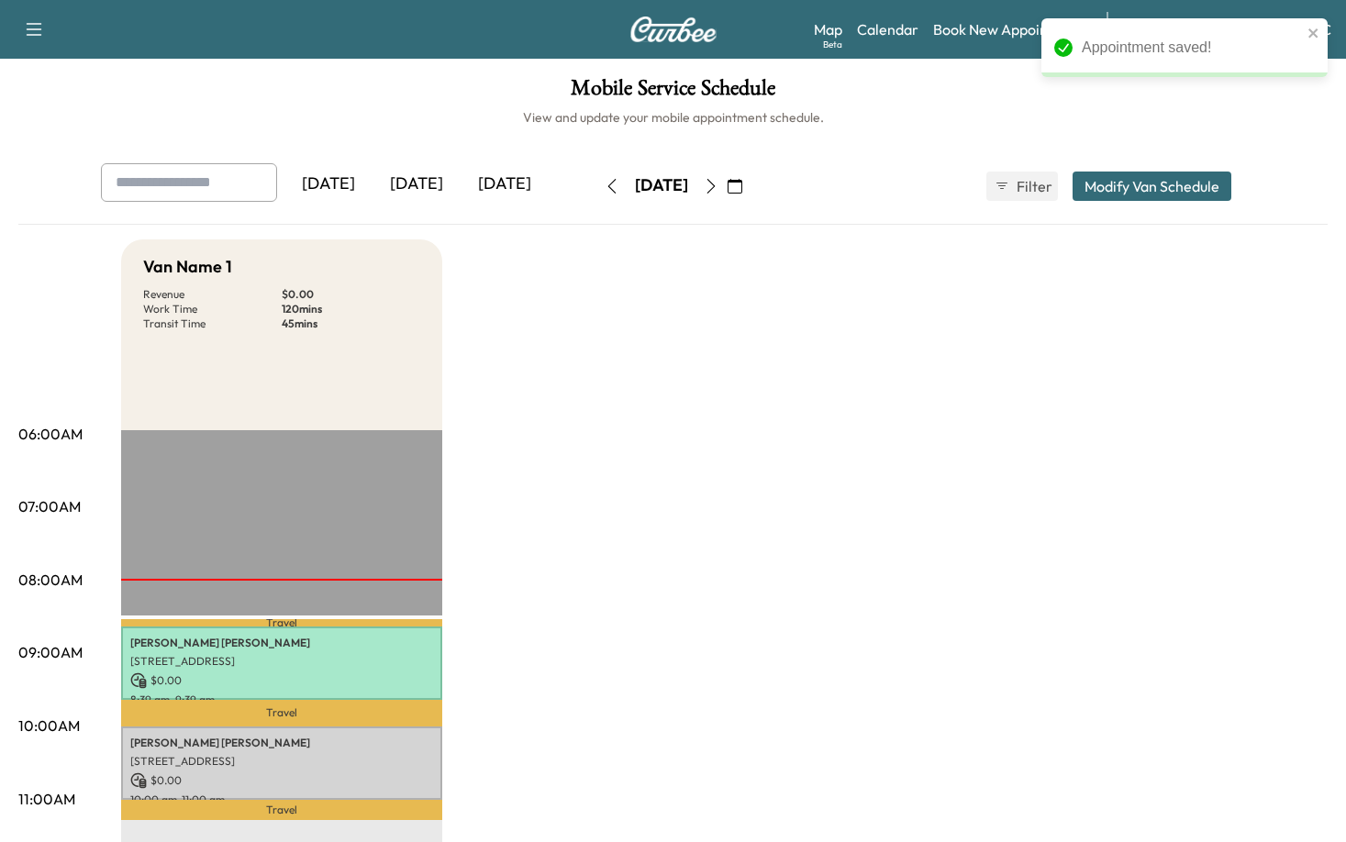
click at [187, 730] on div "[PERSON_NAME] [STREET_ADDRESS] $ 0.00 10:00 am - 11:00 am" at bounding box center [281, 764] width 321 height 74
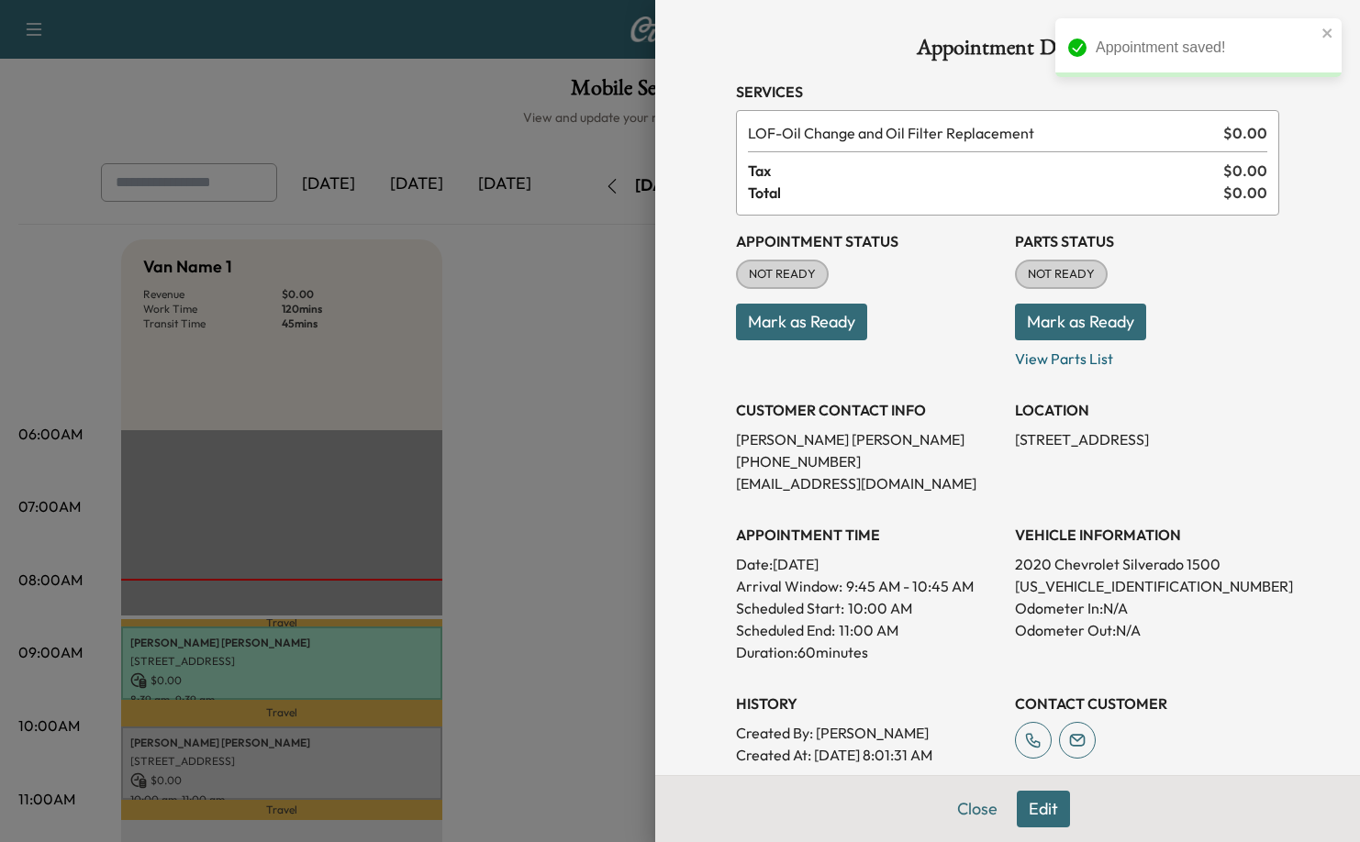
click at [781, 308] on button "Mark as Ready" at bounding box center [801, 322] width 131 height 37
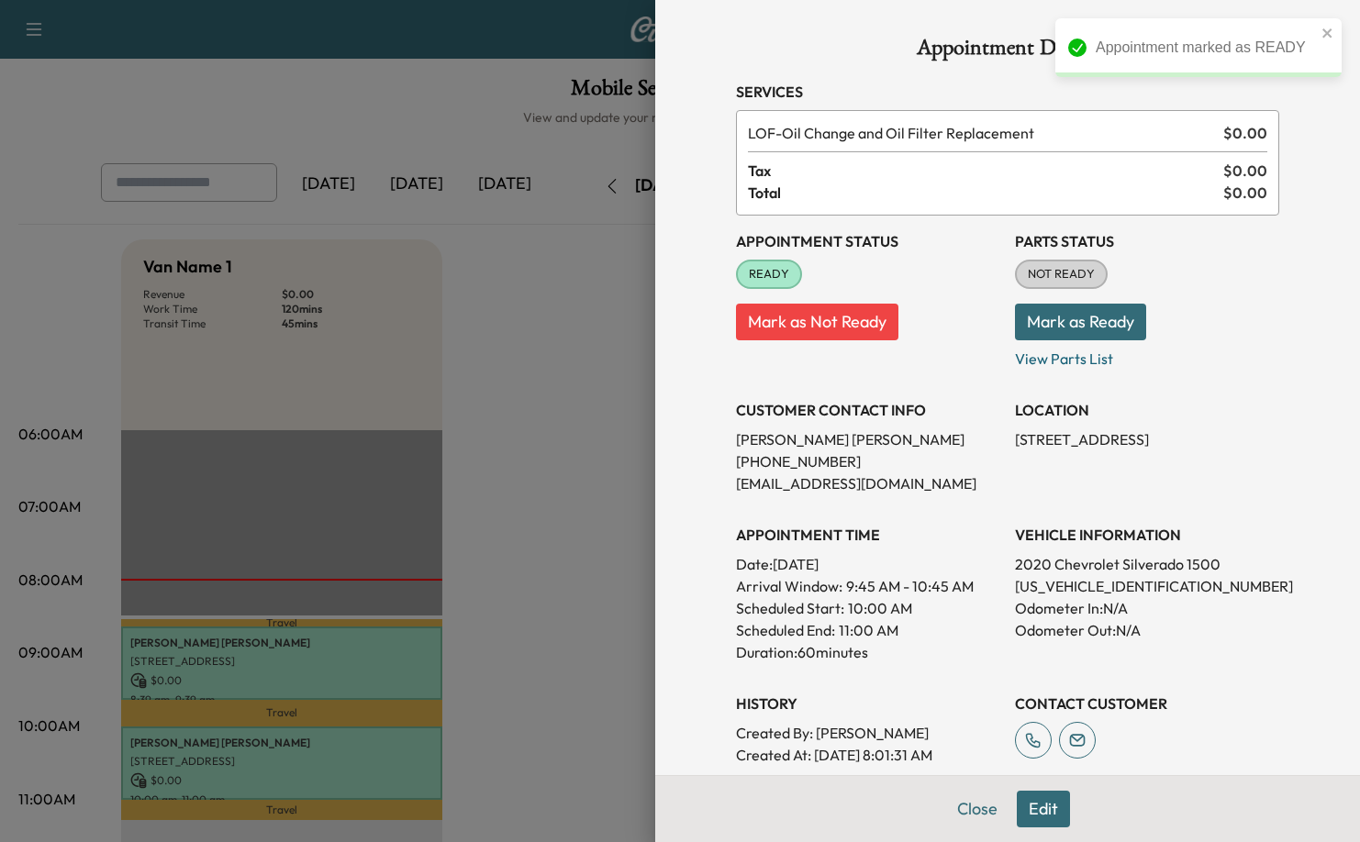
click at [1072, 309] on button "Mark as Ready" at bounding box center [1080, 322] width 131 height 37
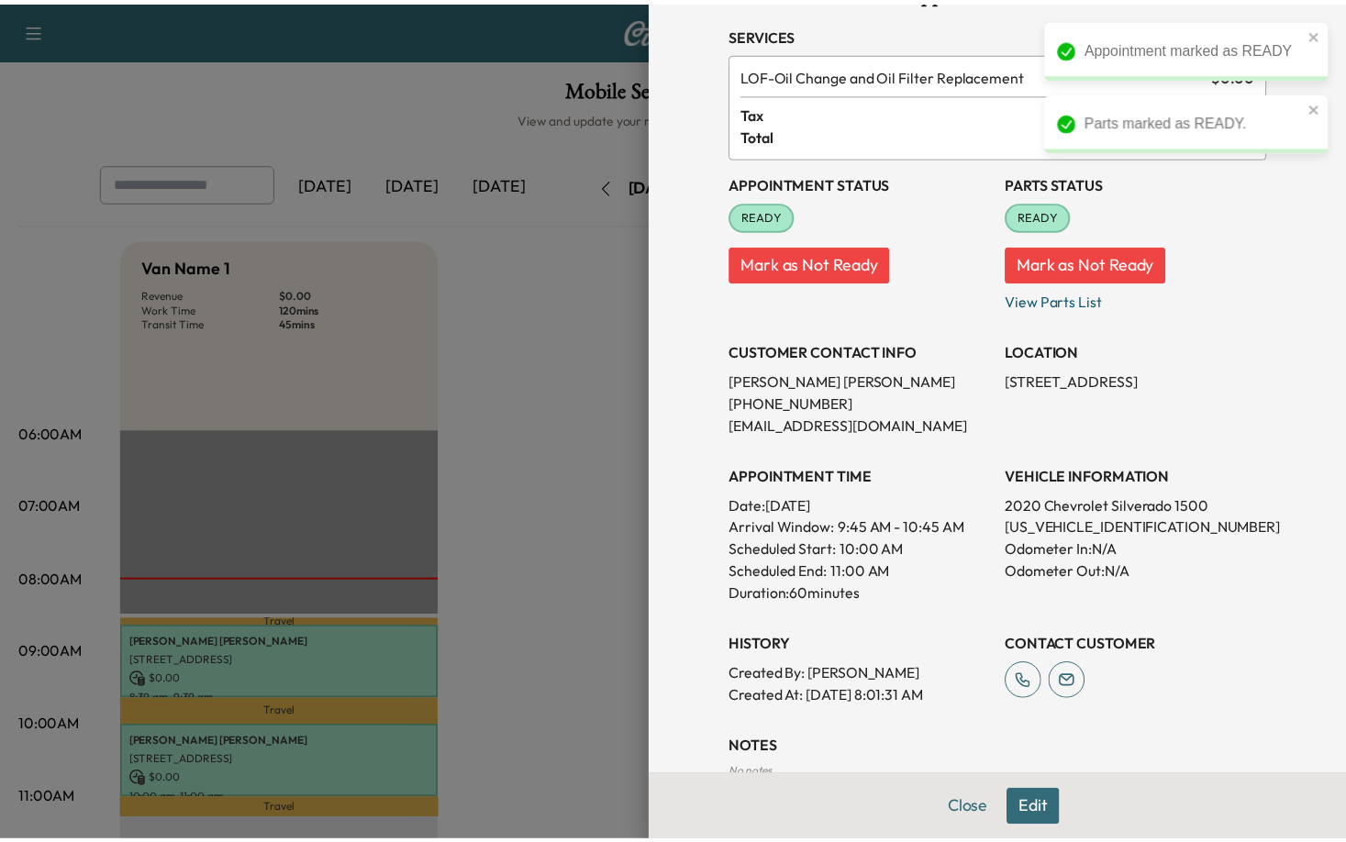
scroll to position [174, 0]
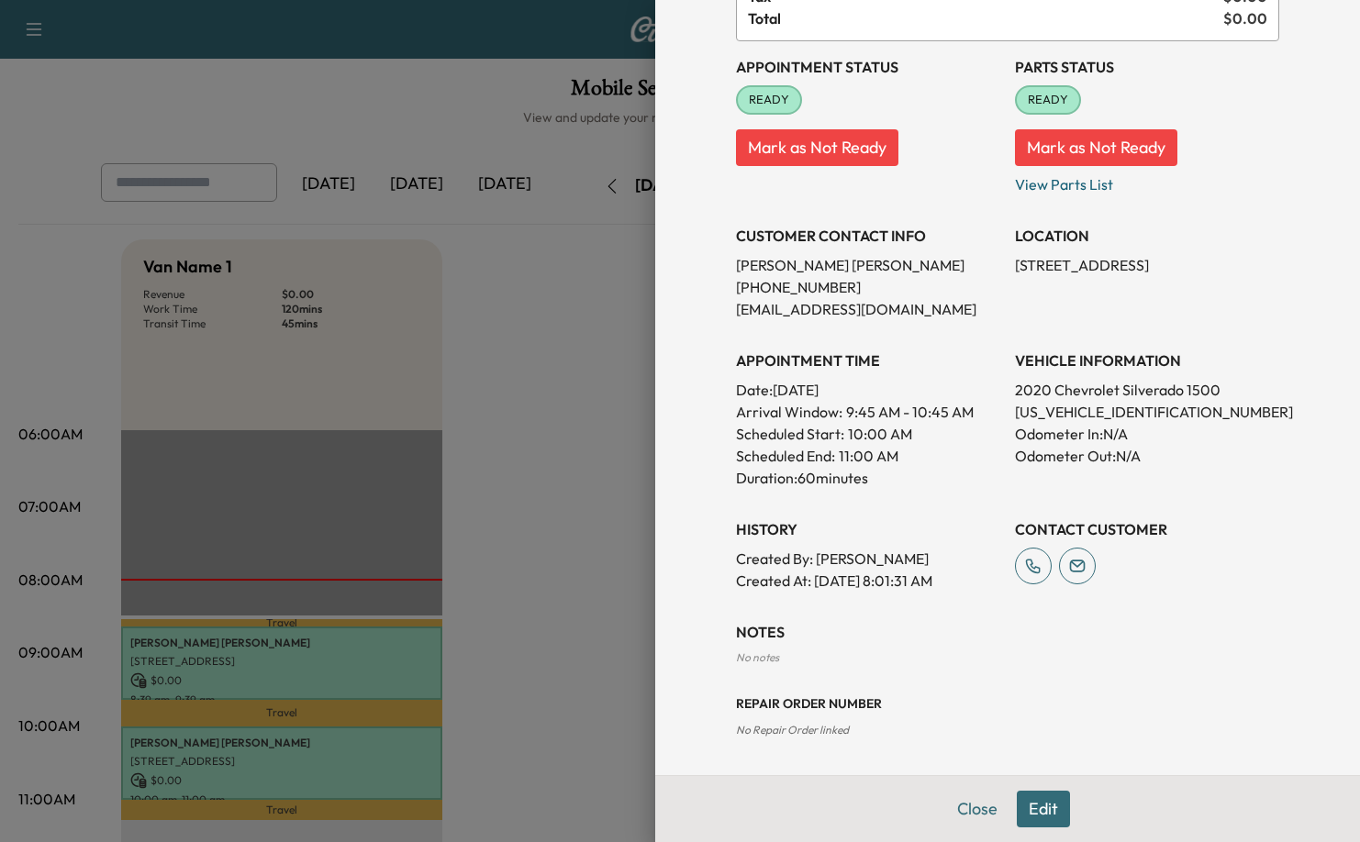
click at [538, 550] on div at bounding box center [680, 421] width 1360 height 842
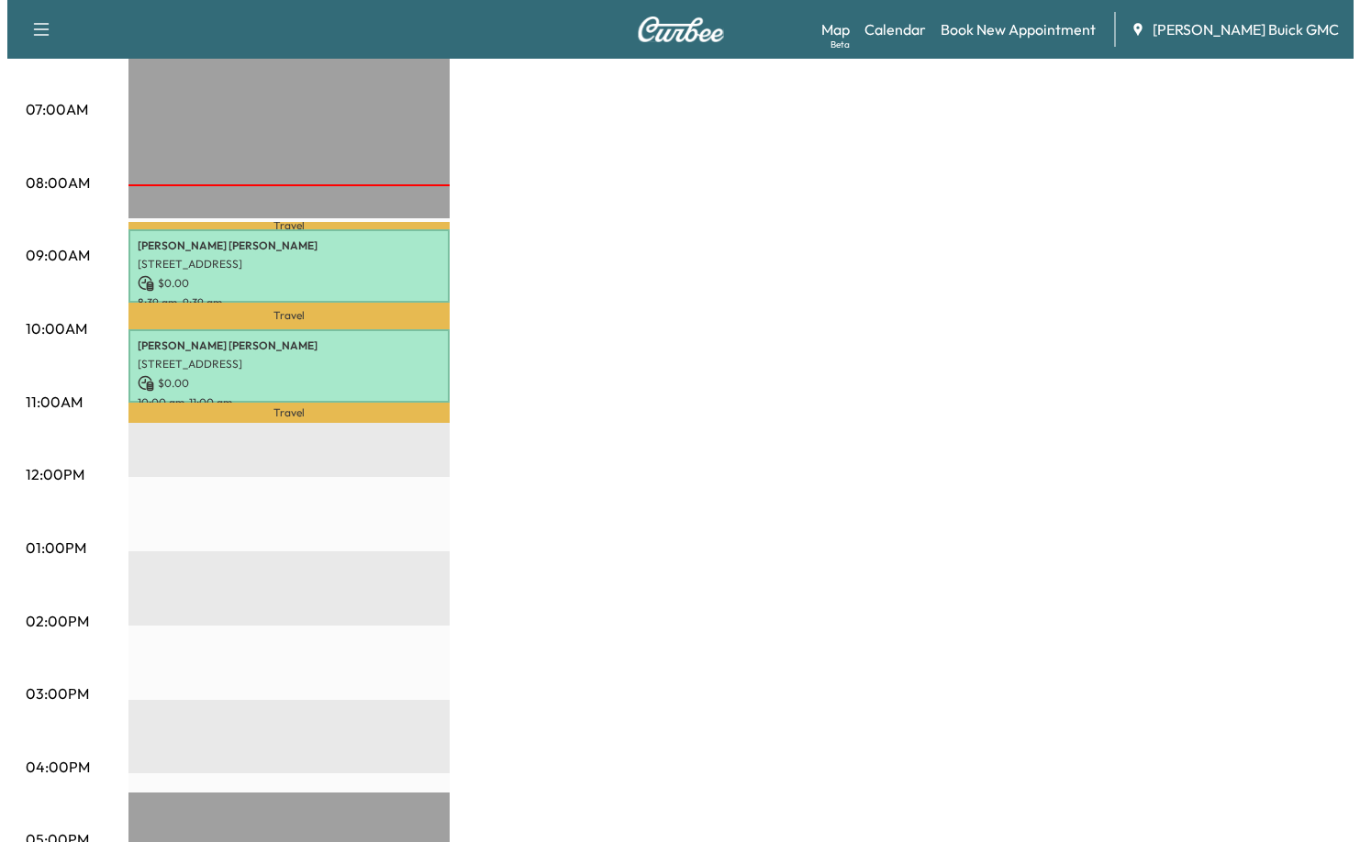
scroll to position [367, 0]
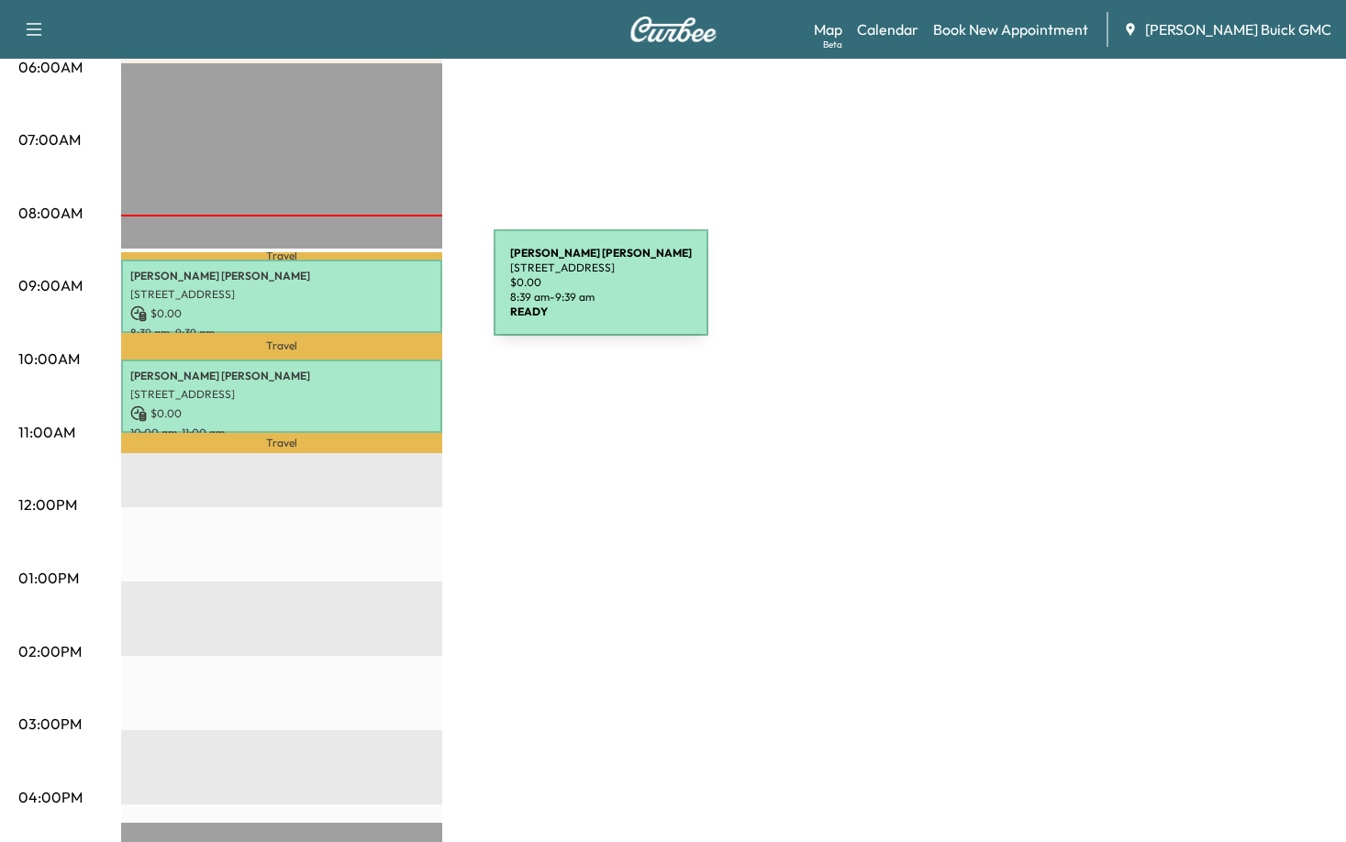
click at [356, 294] on p "[STREET_ADDRESS]" at bounding box center [281, 294] width 303 height 15
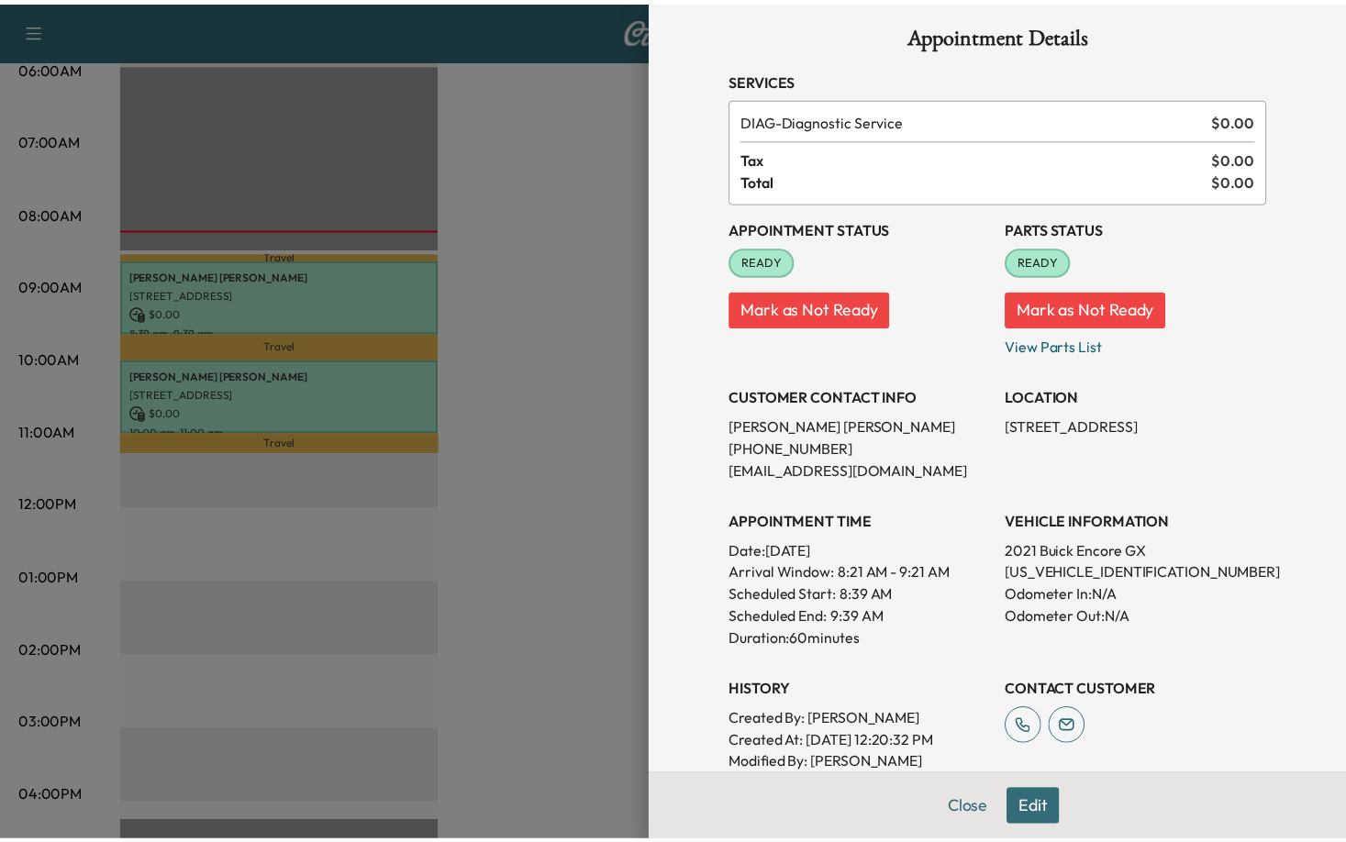
scroll to position [0, 0]
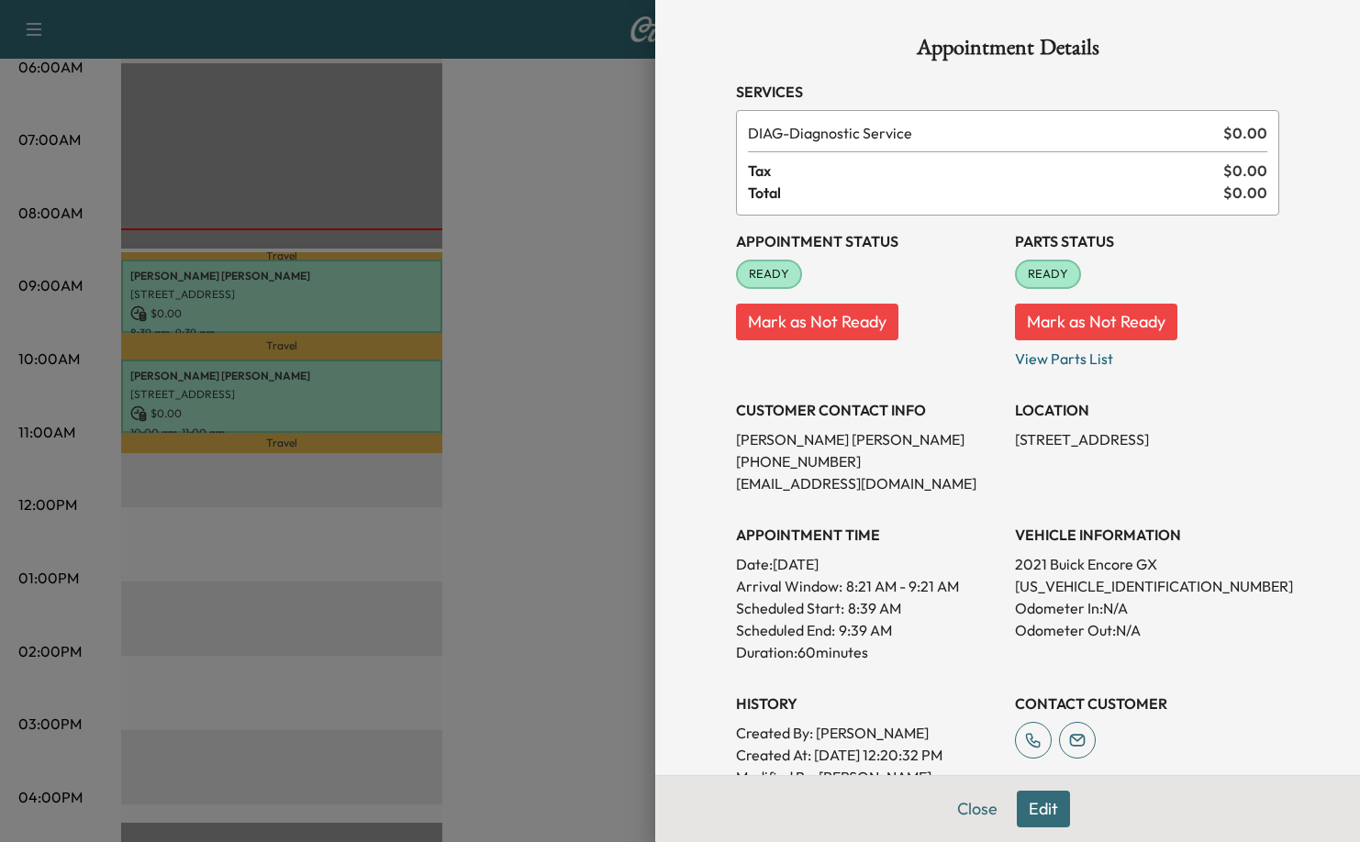
click at [583, 373] on div at bounding box center [680, 421] width 1360 height 842
